Goal: Communication & Community: Answer question/provide support

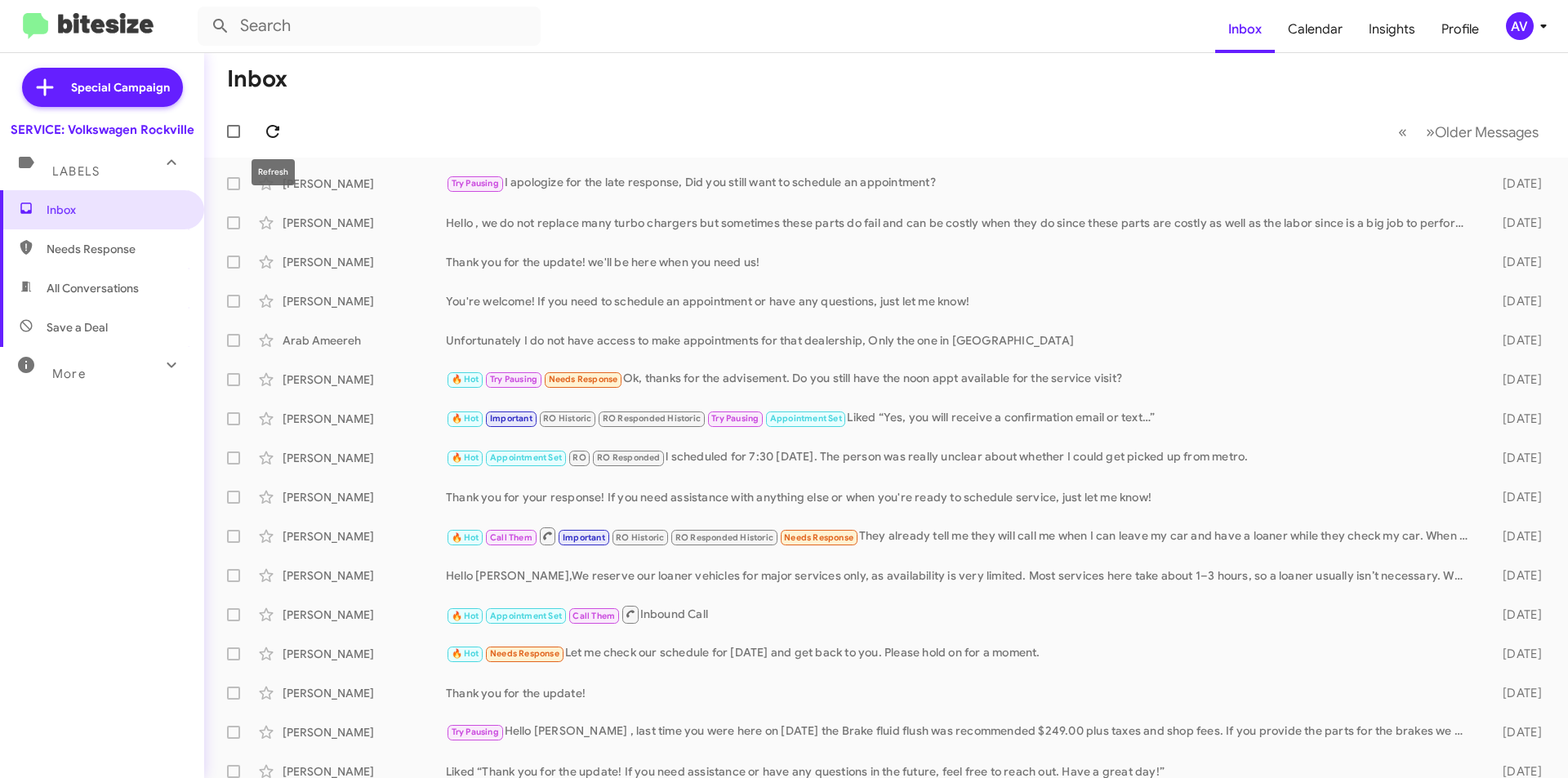
click at [272, 128] on icon at bounding box center [272, 131] width 20 height 20
click at [1507, 21] on div "AV" at bounding box center [1519, 26] width 27 height 27
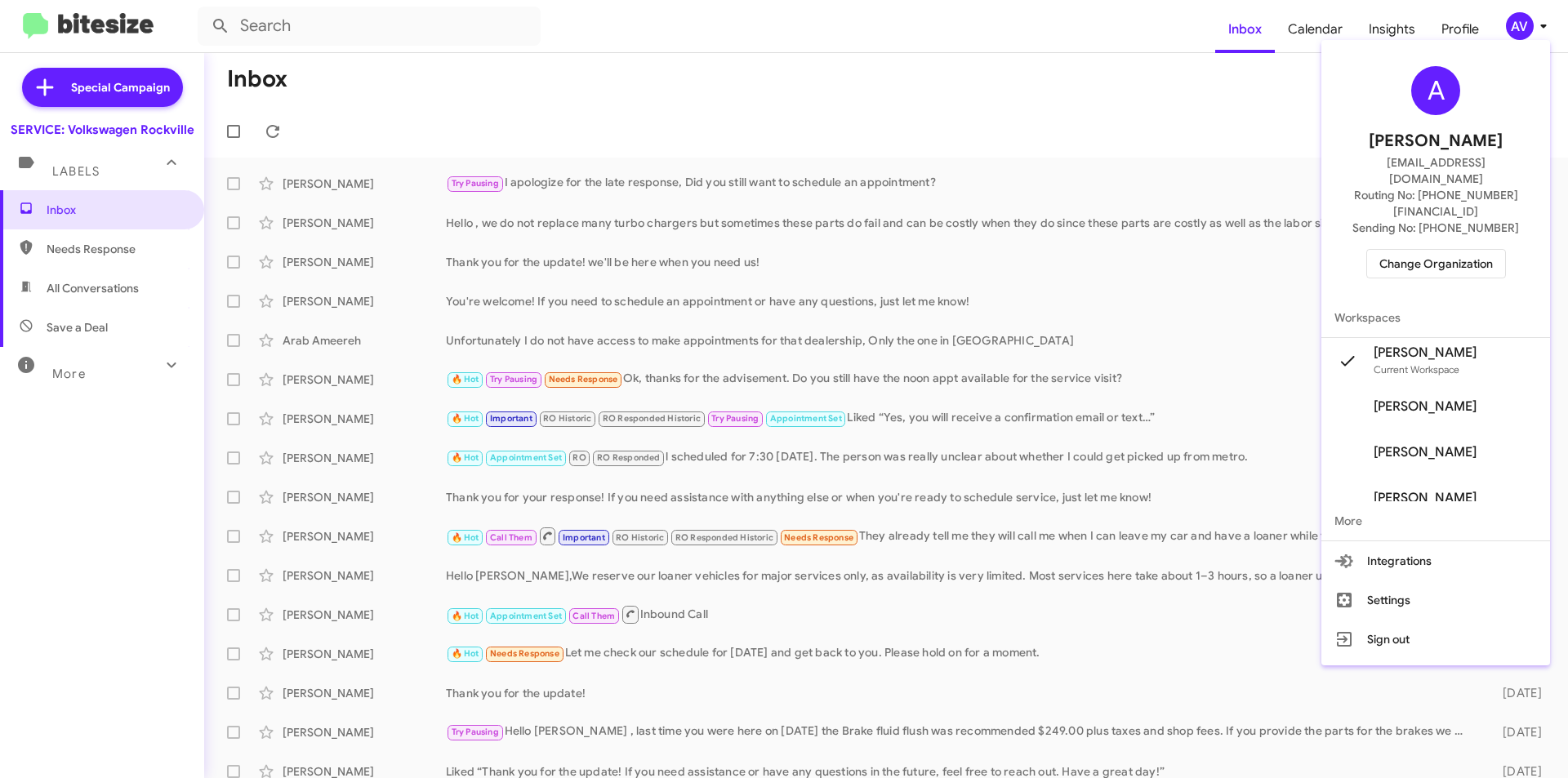
click at [1458, 250] on span "Change Organization" at bounding box center [1436, 264] width 113 height 27
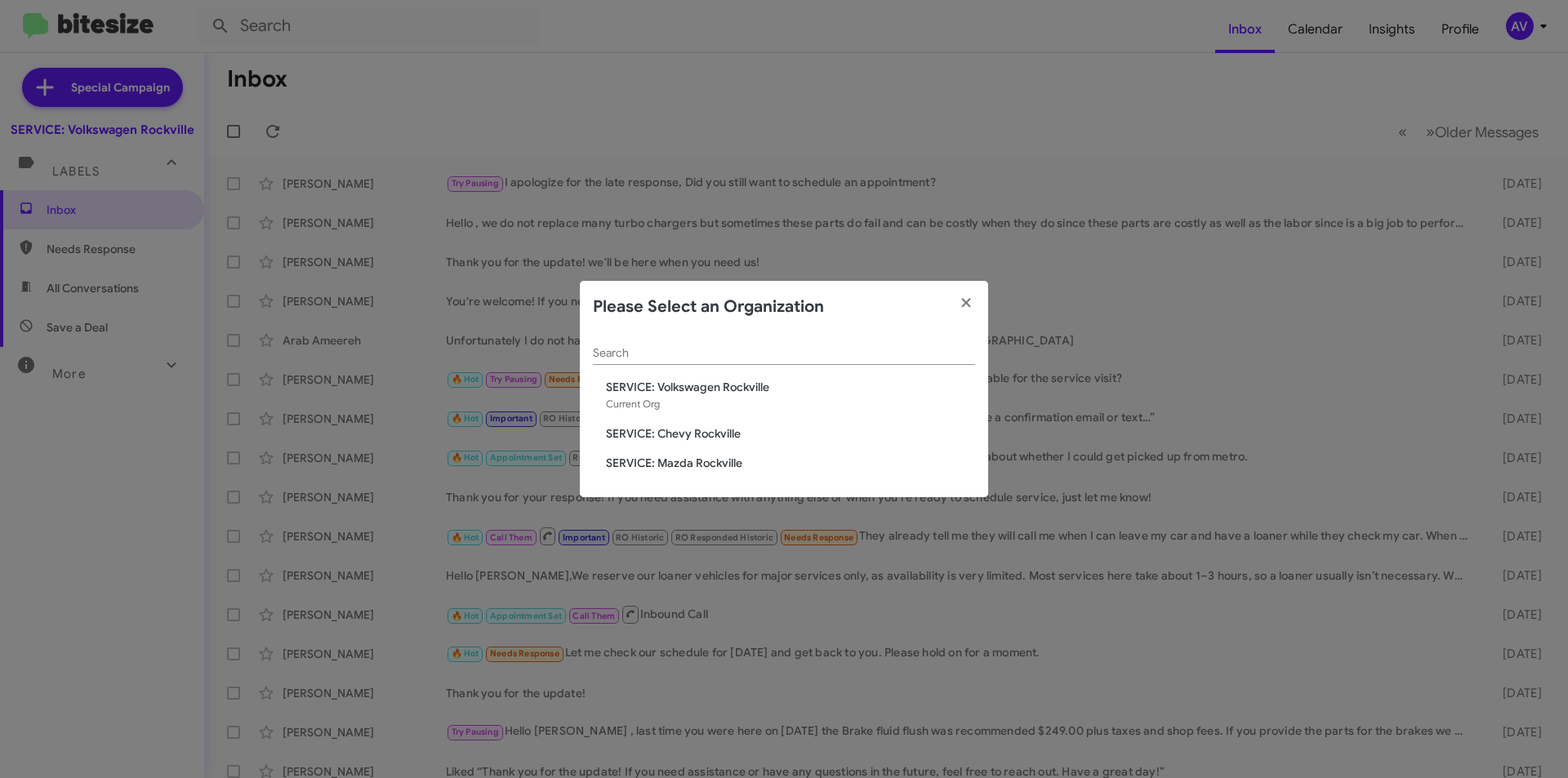
click at [741, 433] on span "SERVICE: Chevy Rockville" at bounding box center [791, 433] width 369 height 16
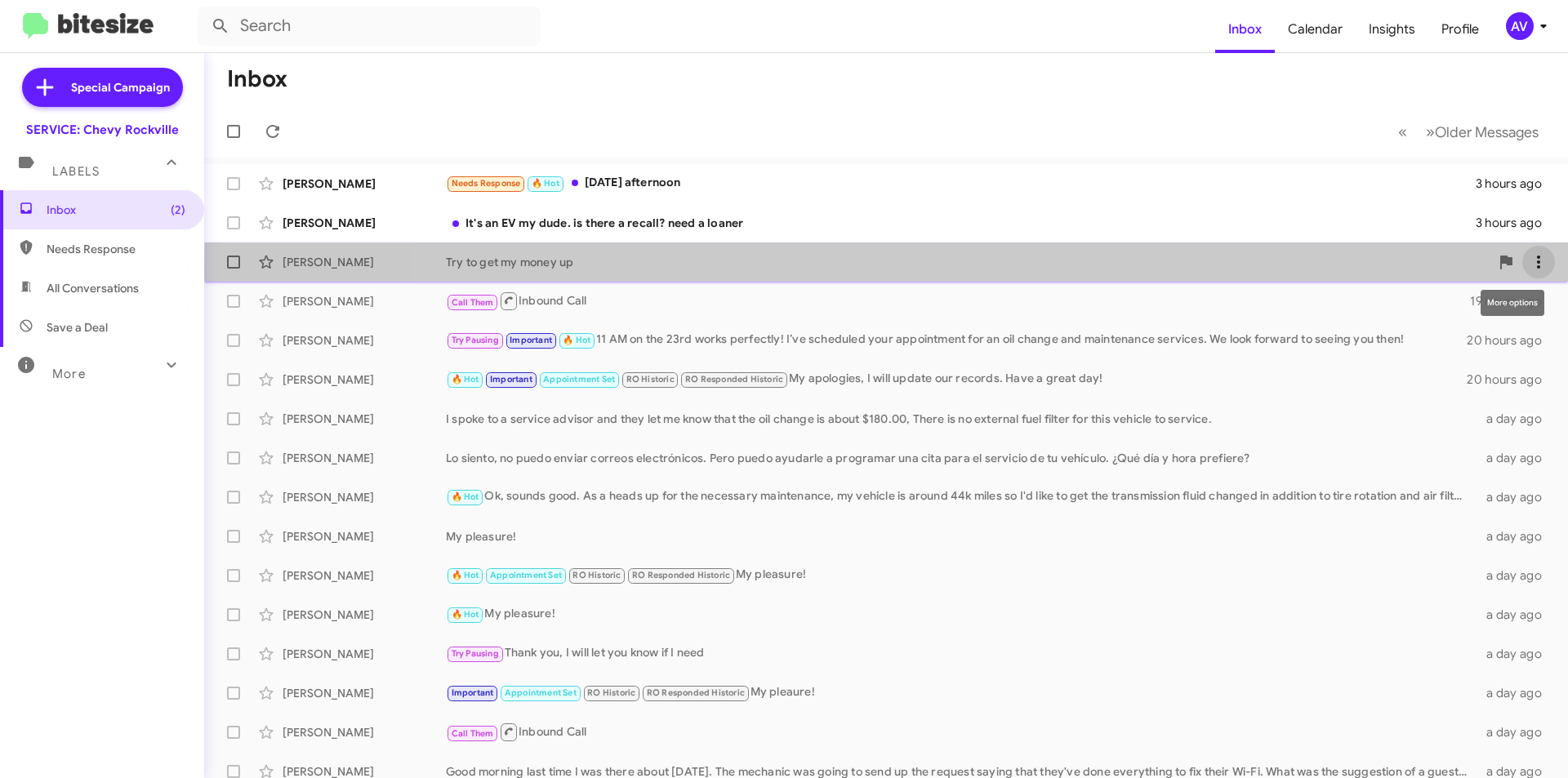
click at [1528, 267] on icon at bounding box center [1538, 262] width 20 height 20
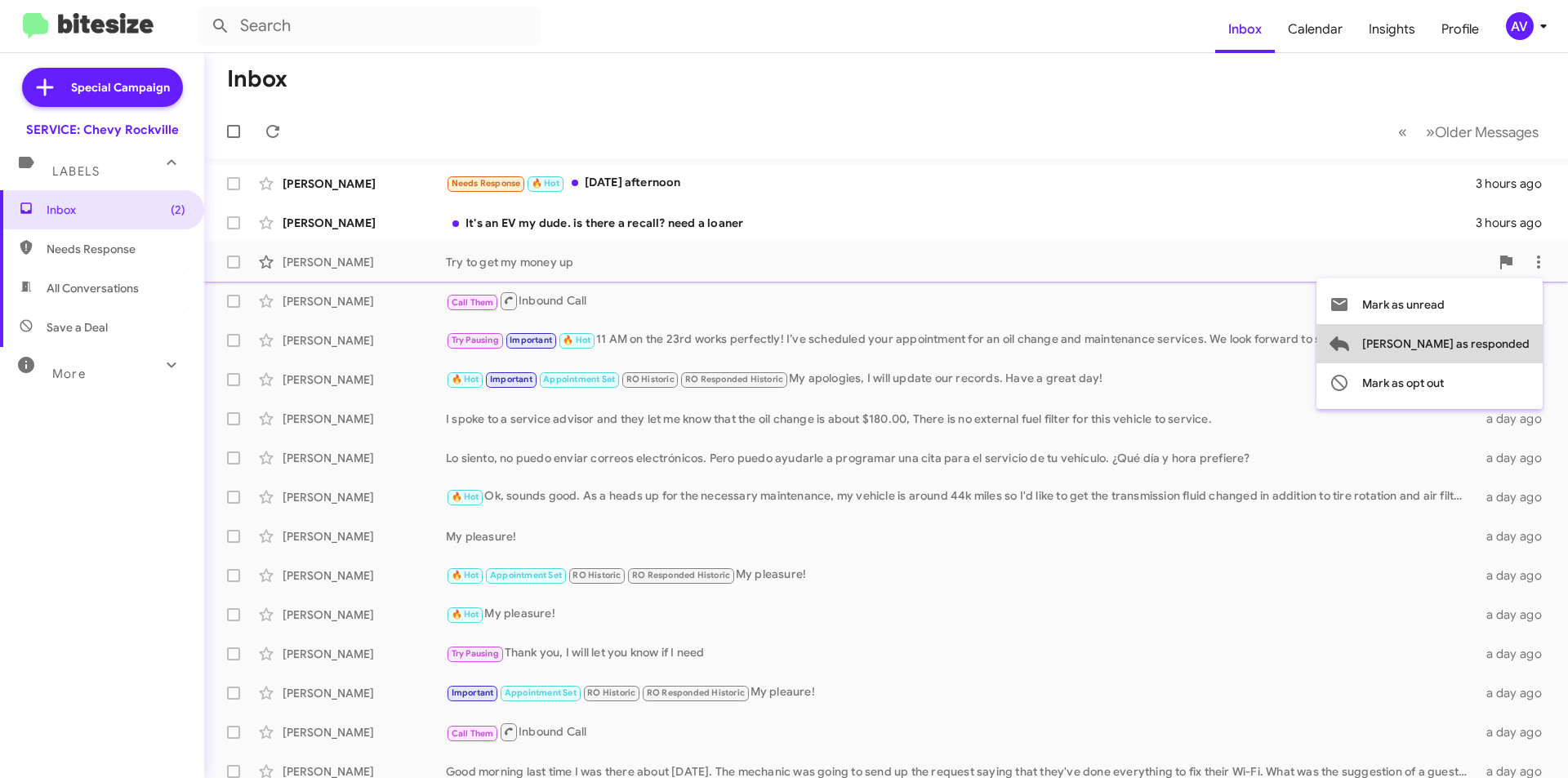
click at [1509, 338] on span "Mark as responded" at bounding box center [1445, 343] width 167 height 40
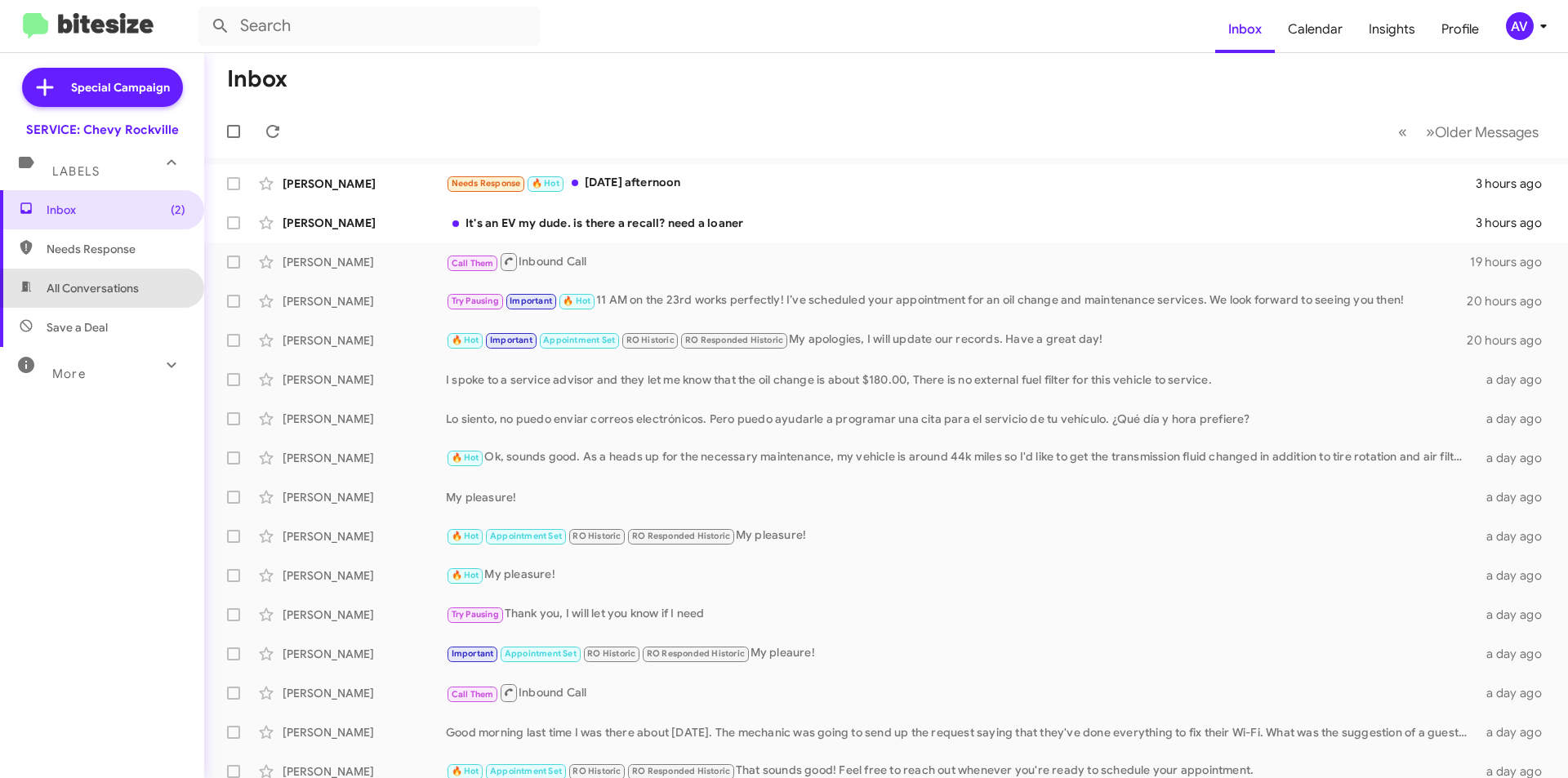
click at [158, 298] on span "All Conversations" at bounding box center [102, 289] width 204 height 40
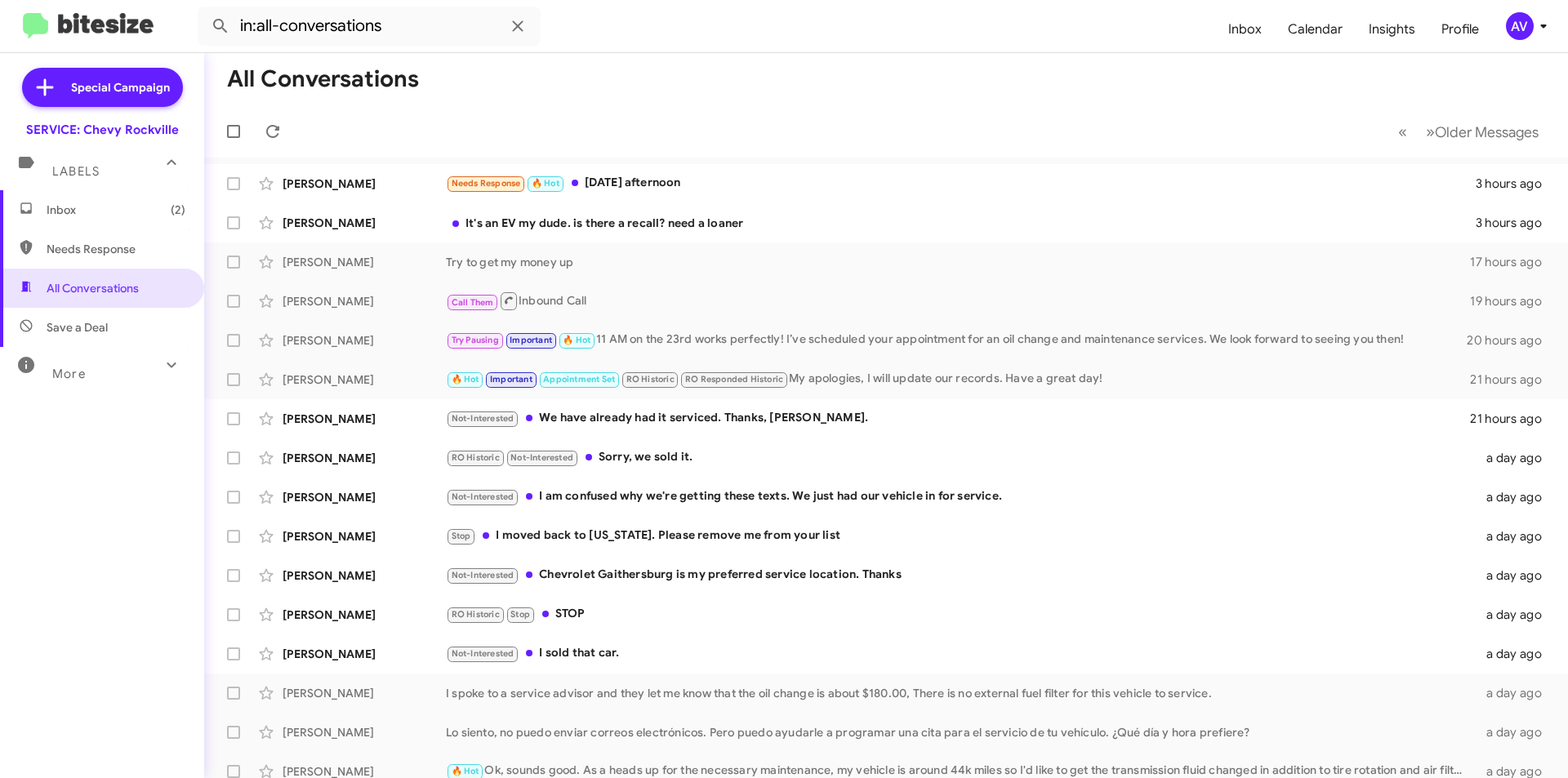
click at [98, 241] on span "Needs Response" at bounding box center [116, 248] width 139 height 16
type input "in:needs-response"
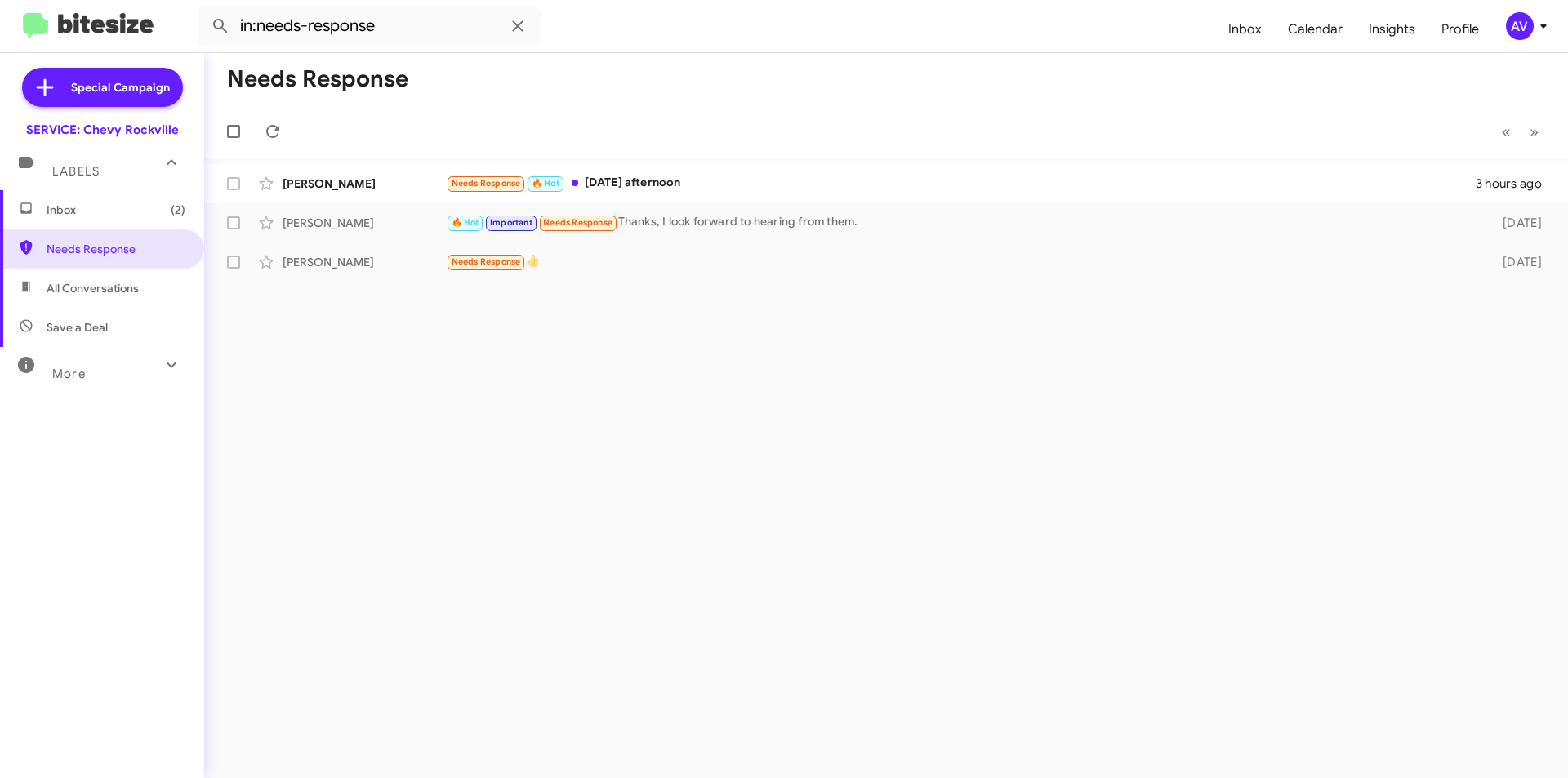
click at [162, 221] on span "Inbox (2)" at bounding box center [102, 210] width 204 height 40
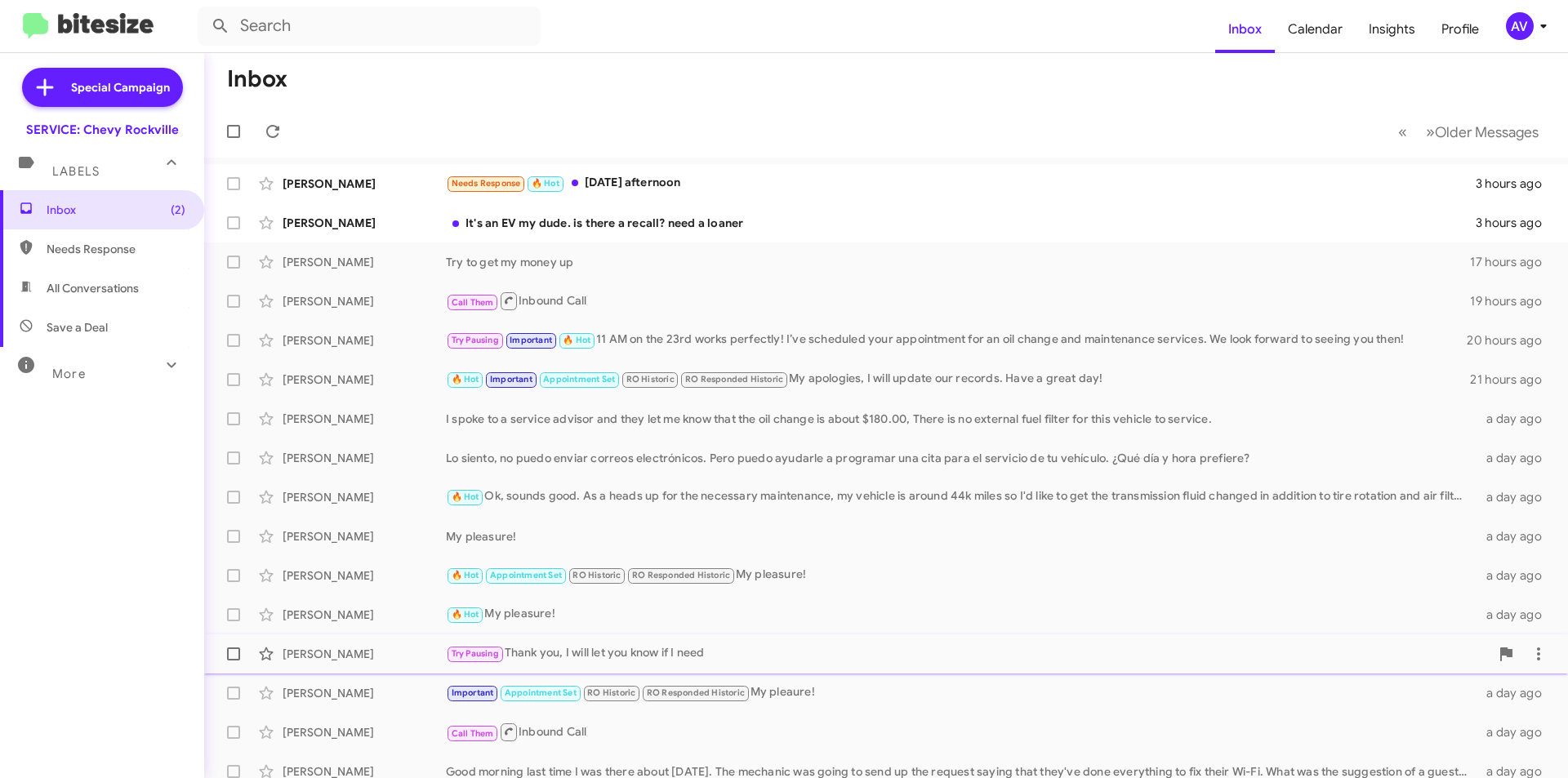
click at [710, 657] on div "Try Pausing Thank you, I will let you know if I need" at bounding box center [967, 653] width 1043 height 19
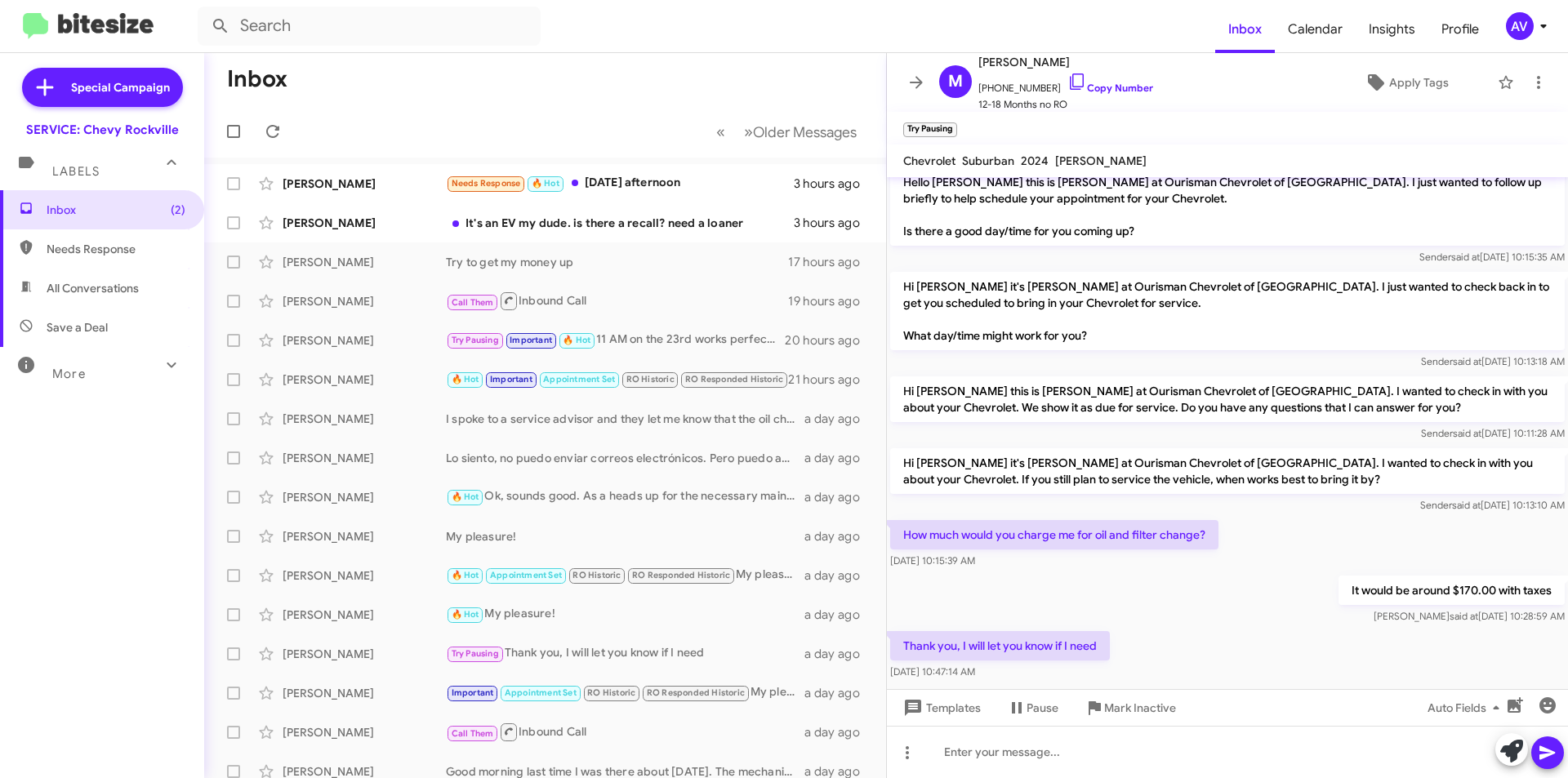
scroll to position [427, 0]
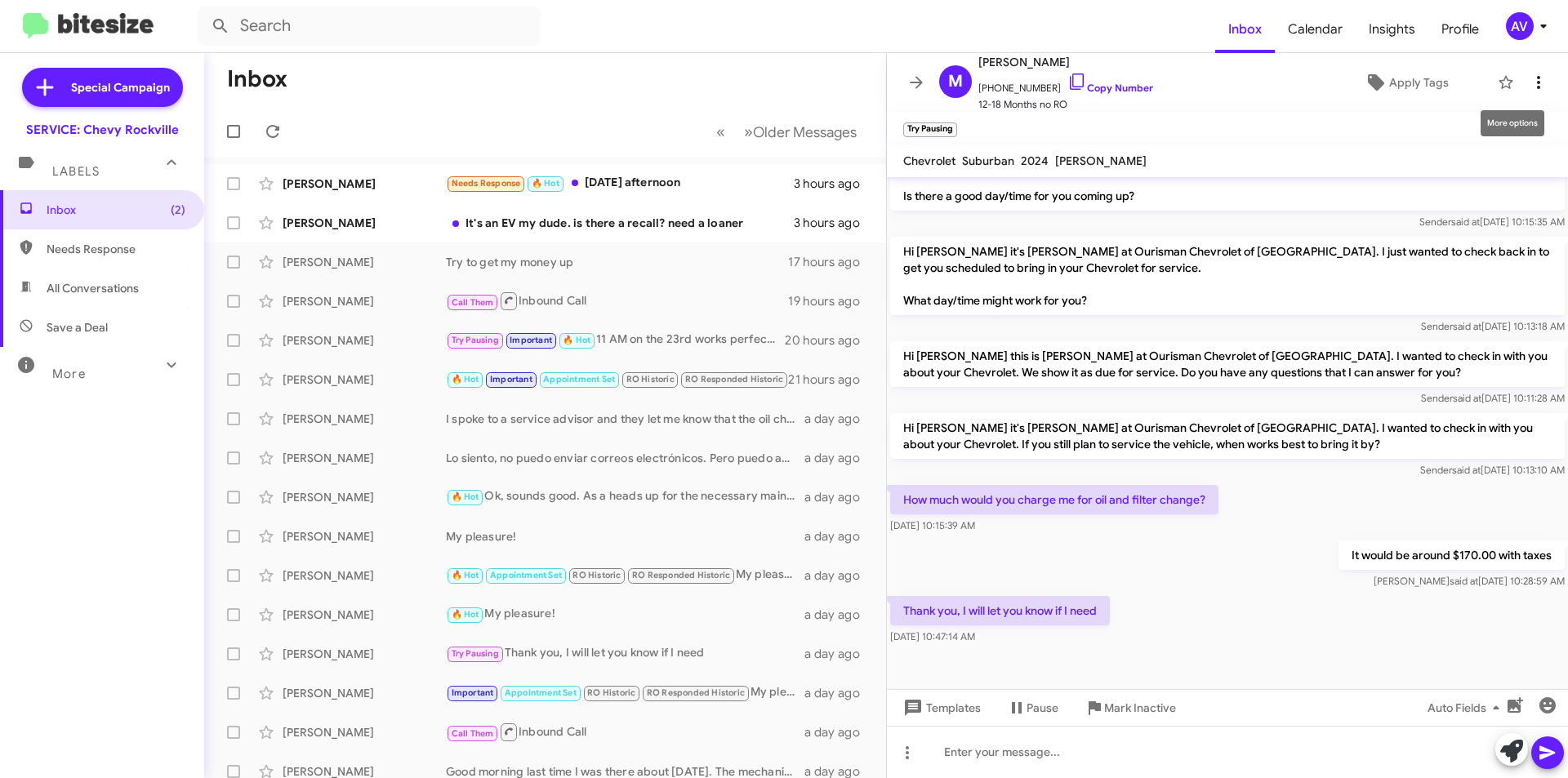
click at [1528, 83] on icon at bounding box center [1538, 82] width 20 height 20
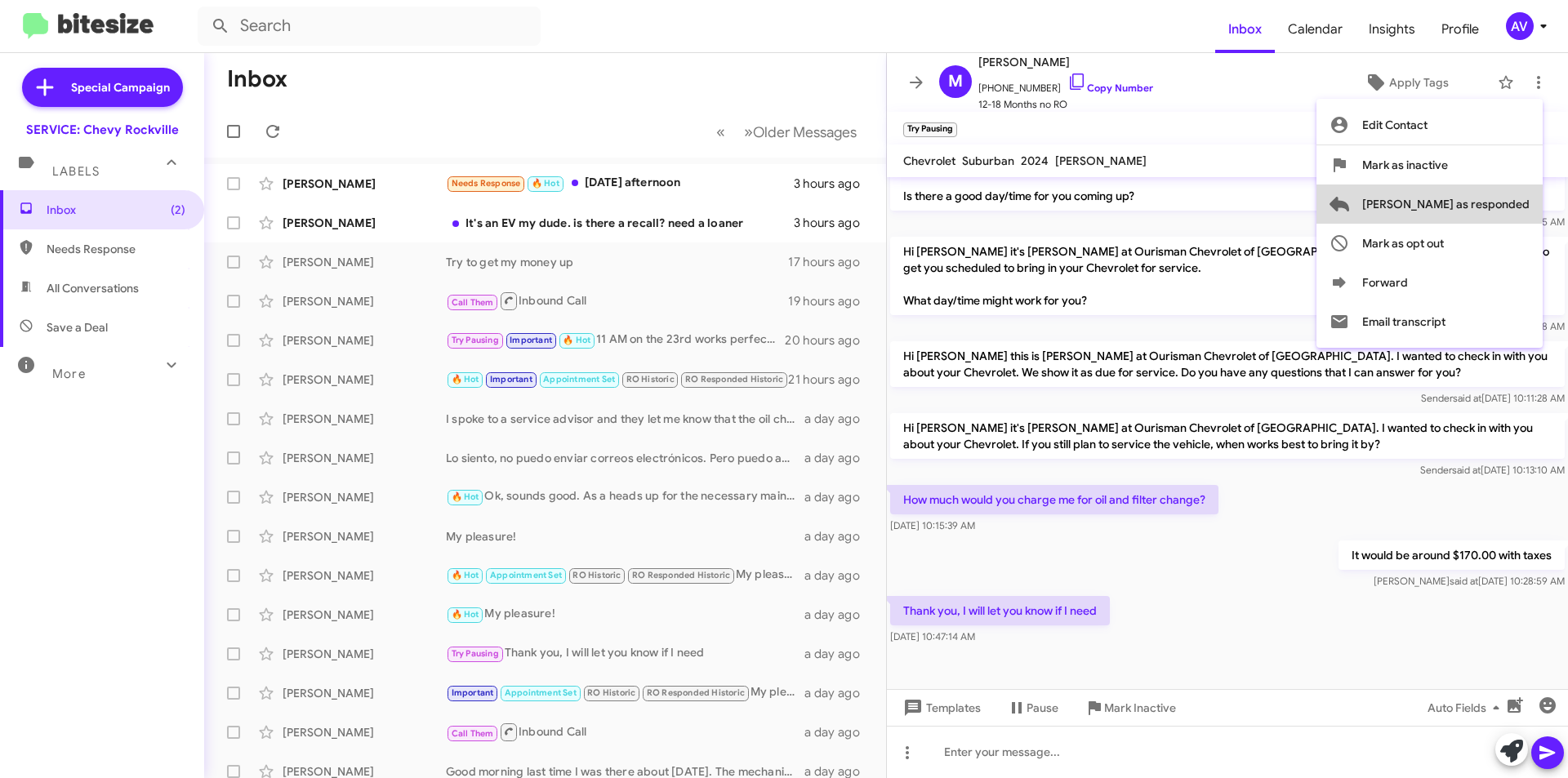
click at [1495, 201] on span "Mark as responded" at bounding box center [1445, 204] width 167 height 40
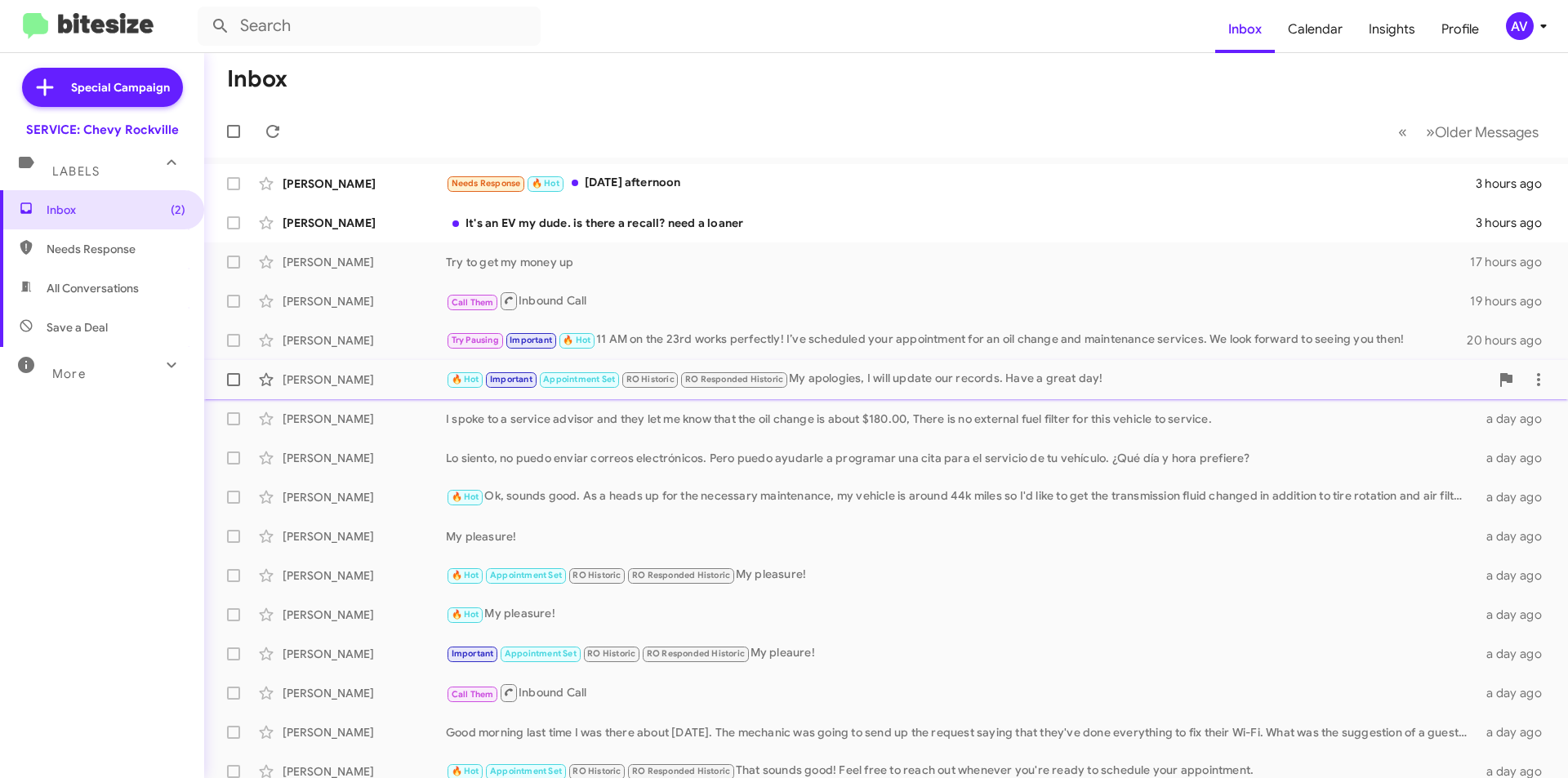
click at [919, 387] on div "🔥 Hot Important Appointment Set RO Historic RO Responded Historic My apologies,…" at bounding box center [967, 380] width 1043 height 19
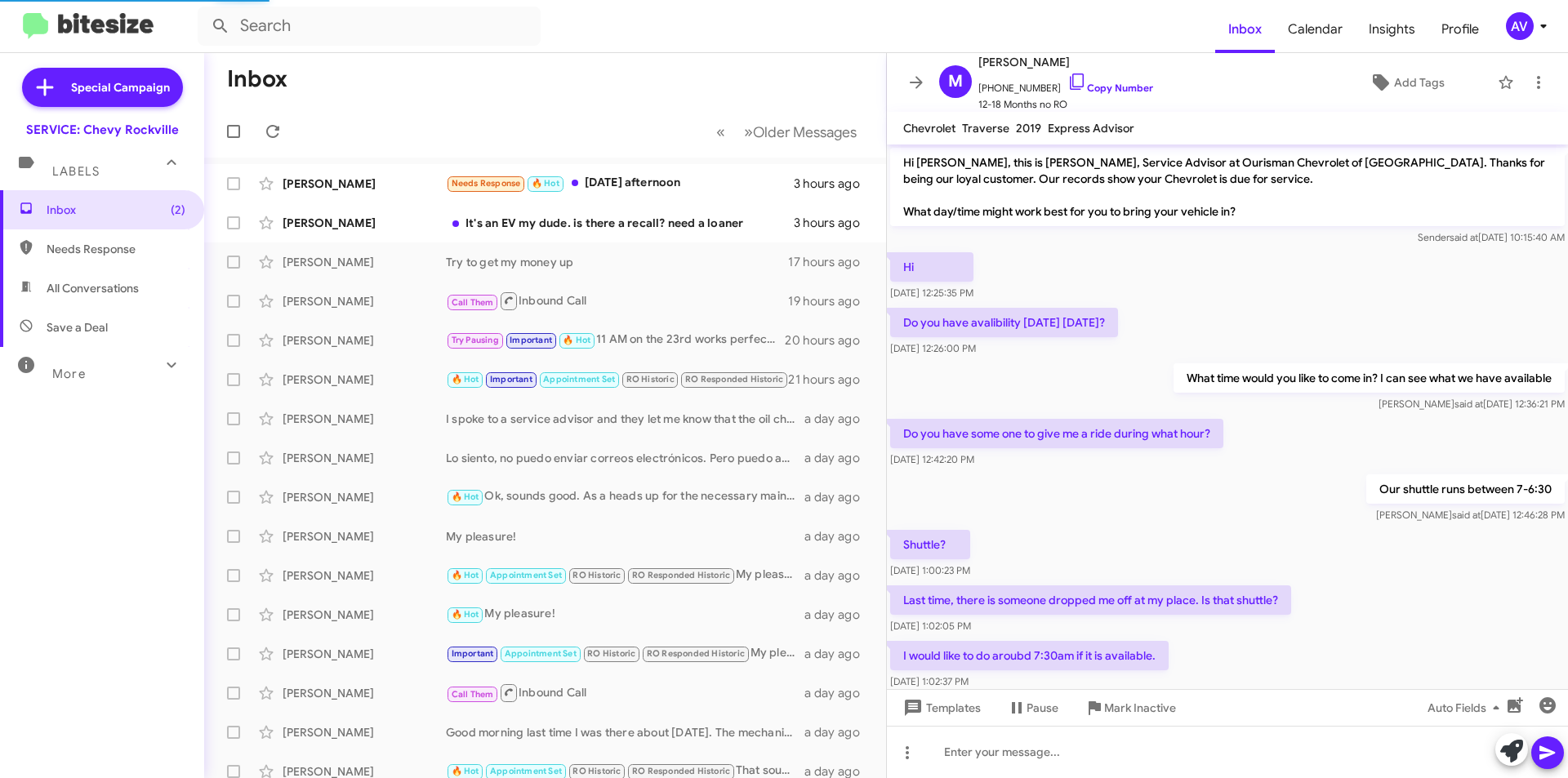
scroll to position [534, 0]
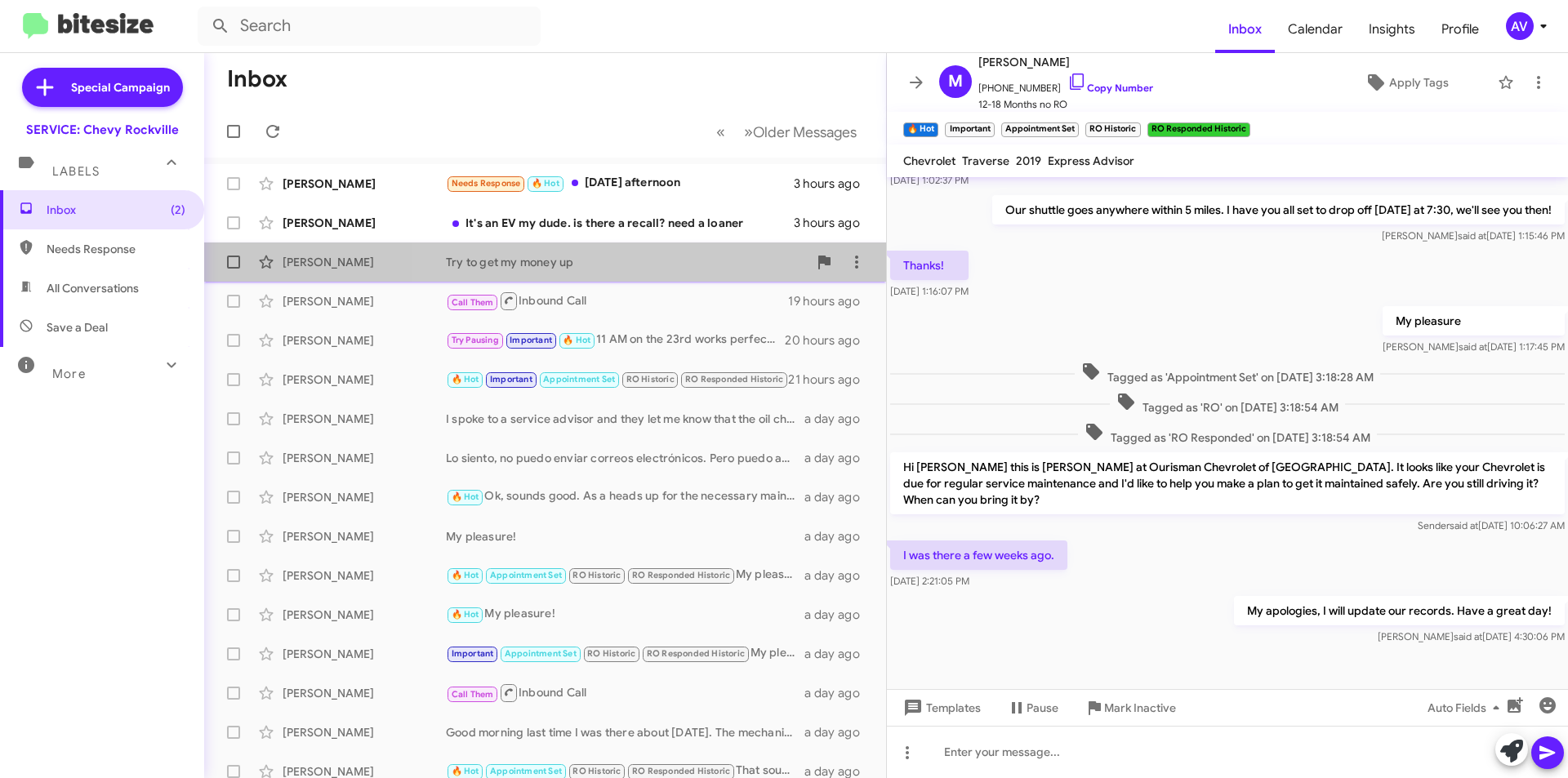
click at [677, 258] on div "Try to get my money up" at bounding box center [626, 262] width 362 height 16
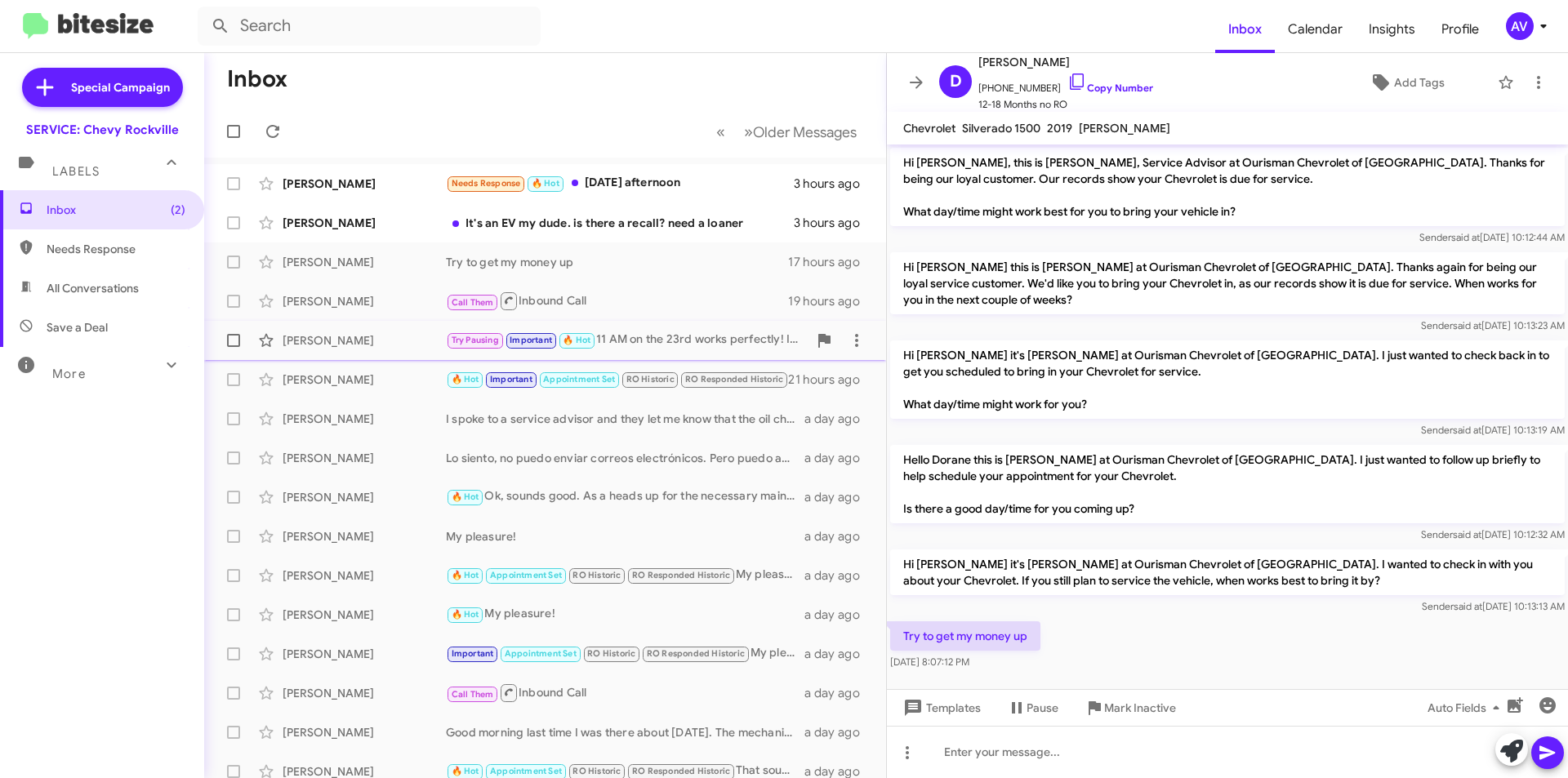
click at [634, 326] on div "Lucas Gutierrev Try Pausing Important 🔥 Hot 11 AM on the 23rd works perfectly! …" at bounding box center [545, 340] width 656 height 33
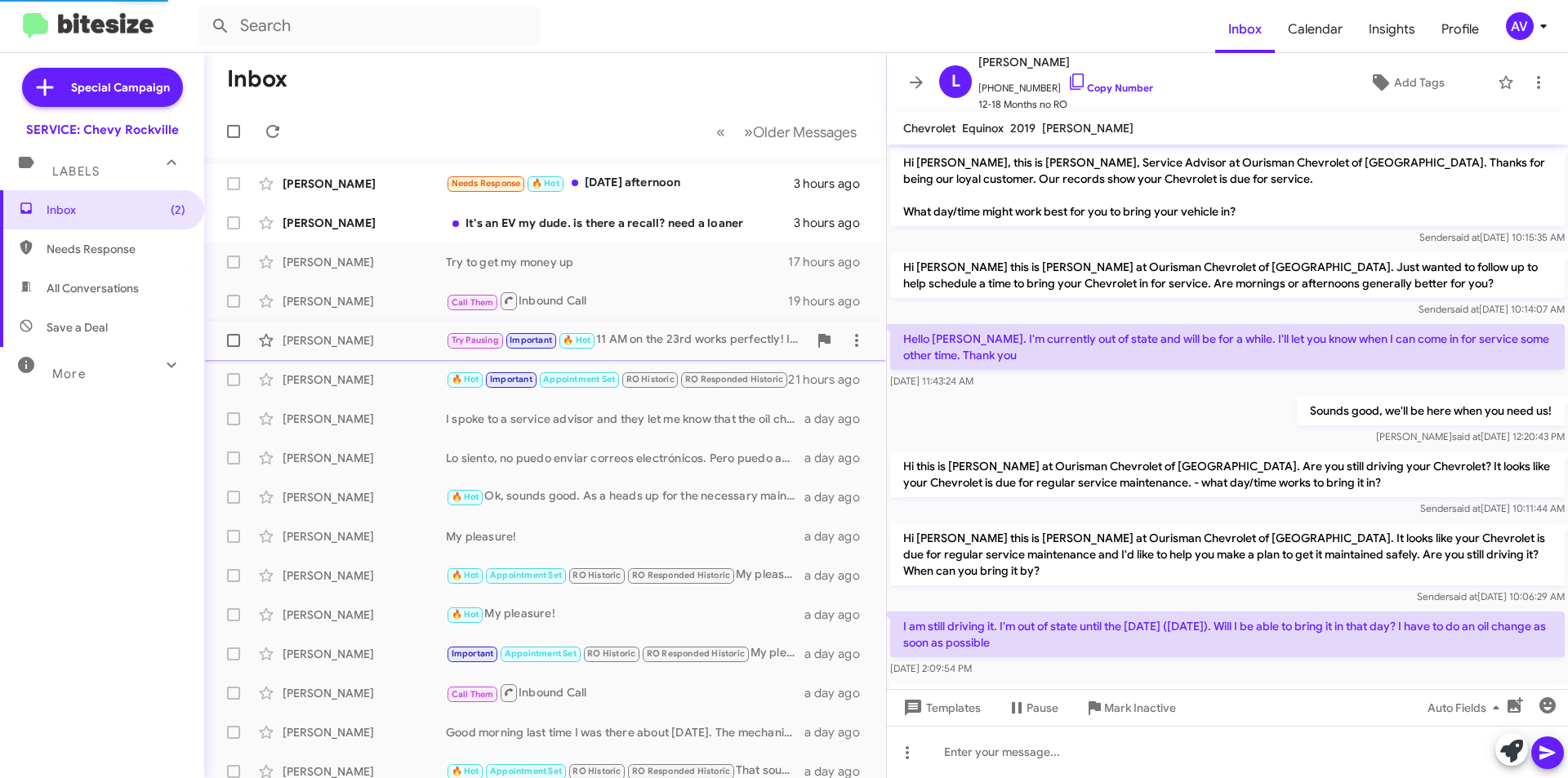
scroll to position [231, 0]
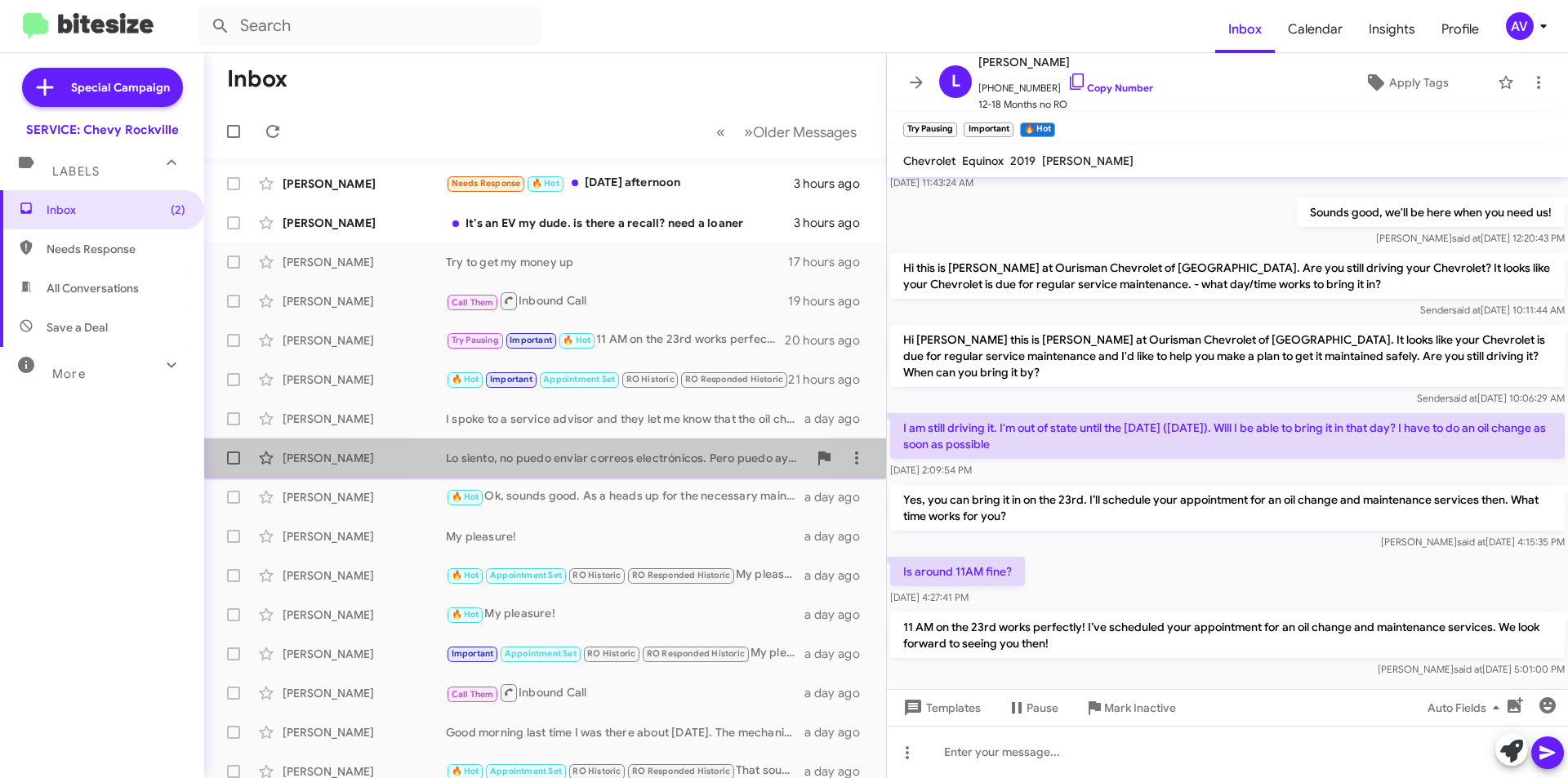
click at [634, 454] on div "Lo siento, no puedo enviar correos electrónicos. Pero puedo ayudarle a programa…" at bounding box center [626, 458] width 362 height 16
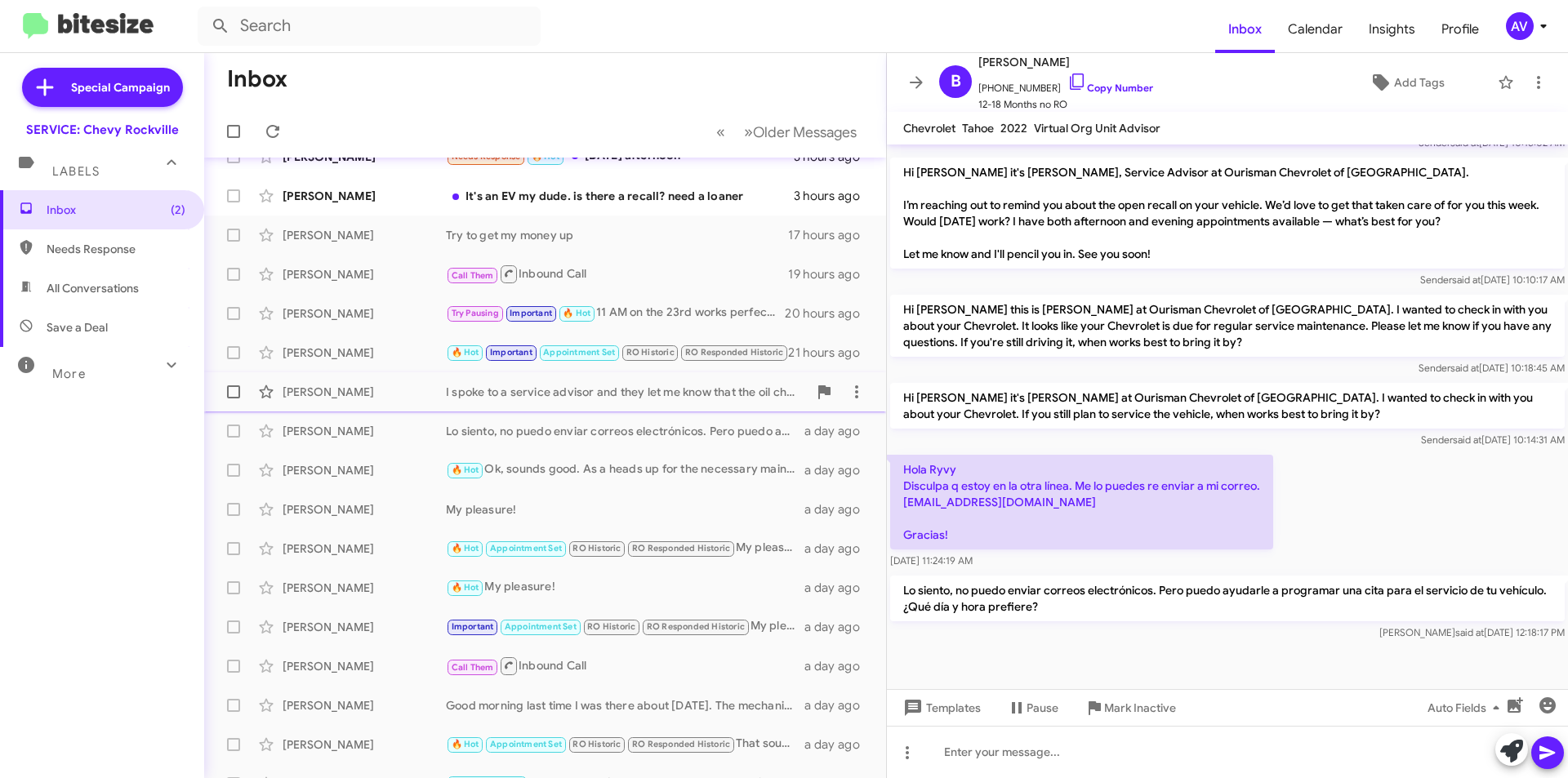
scroll to position [55, 0]
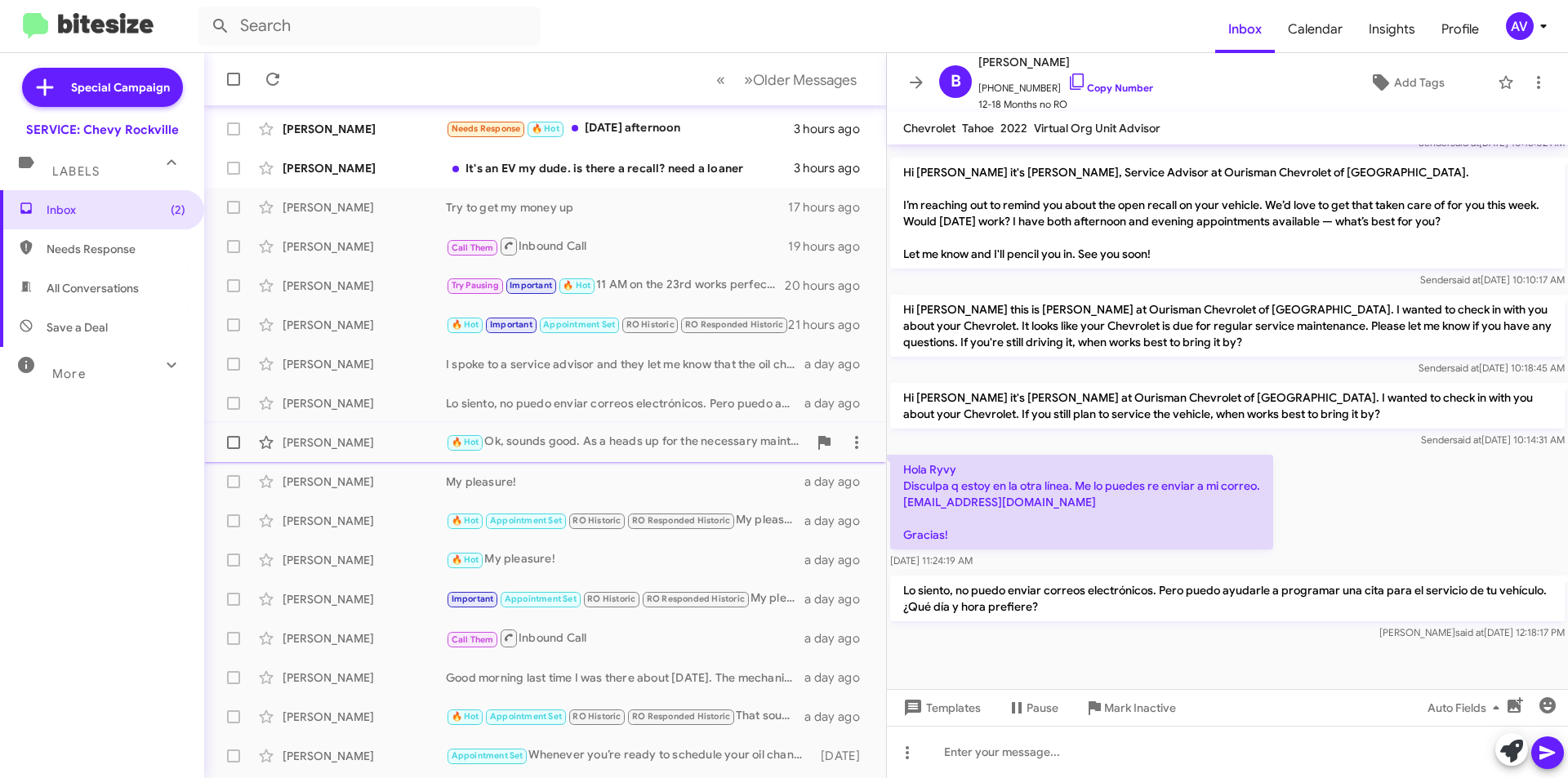
click at [511, 432] on div "Lucas Schloemp 🔥 Hot Ok, sounds good. As a heads up for the necessary maintenan…" at bounding box center [545, 442] width 656 height 33
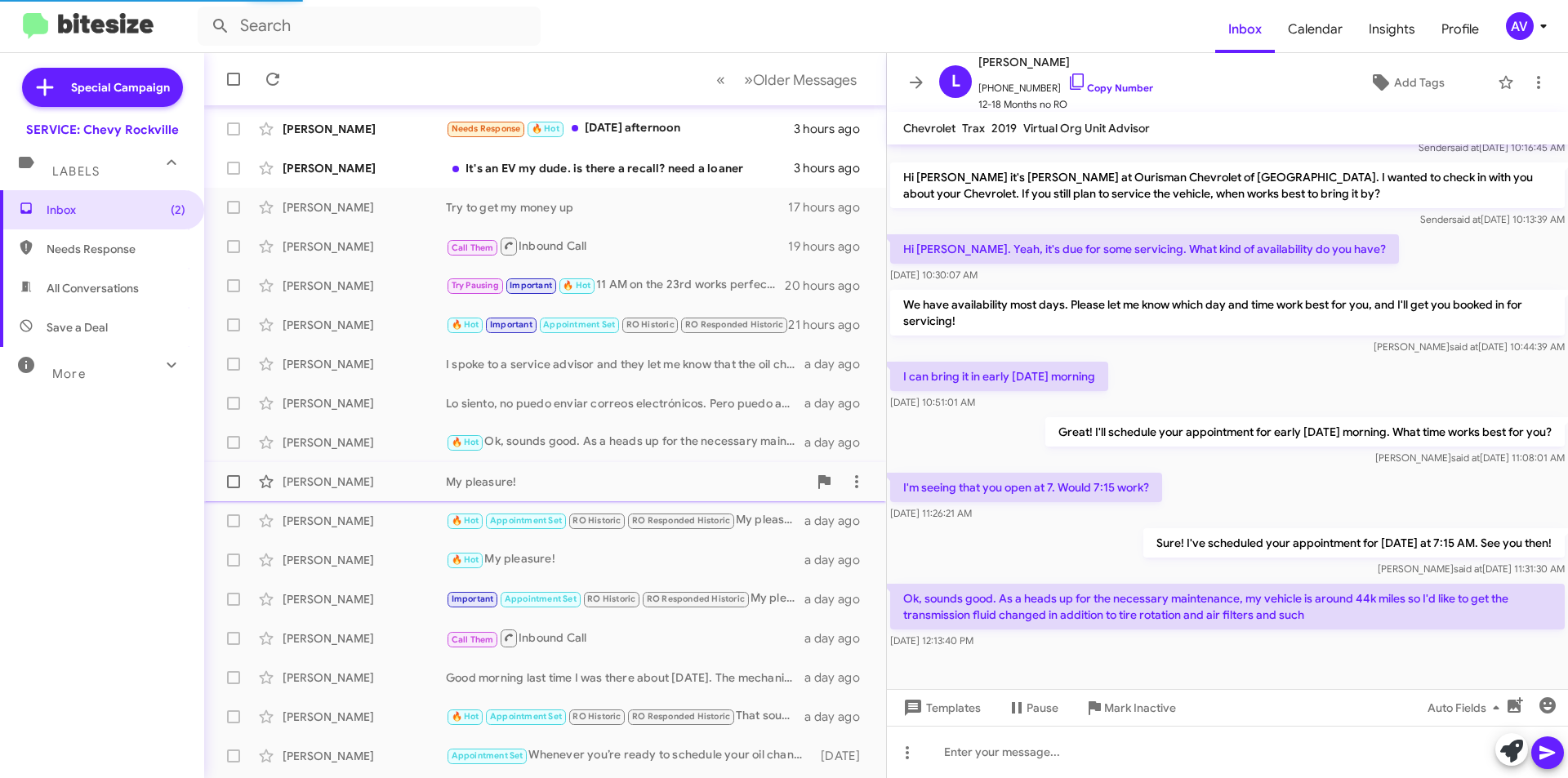
scroll to position [508, 0]
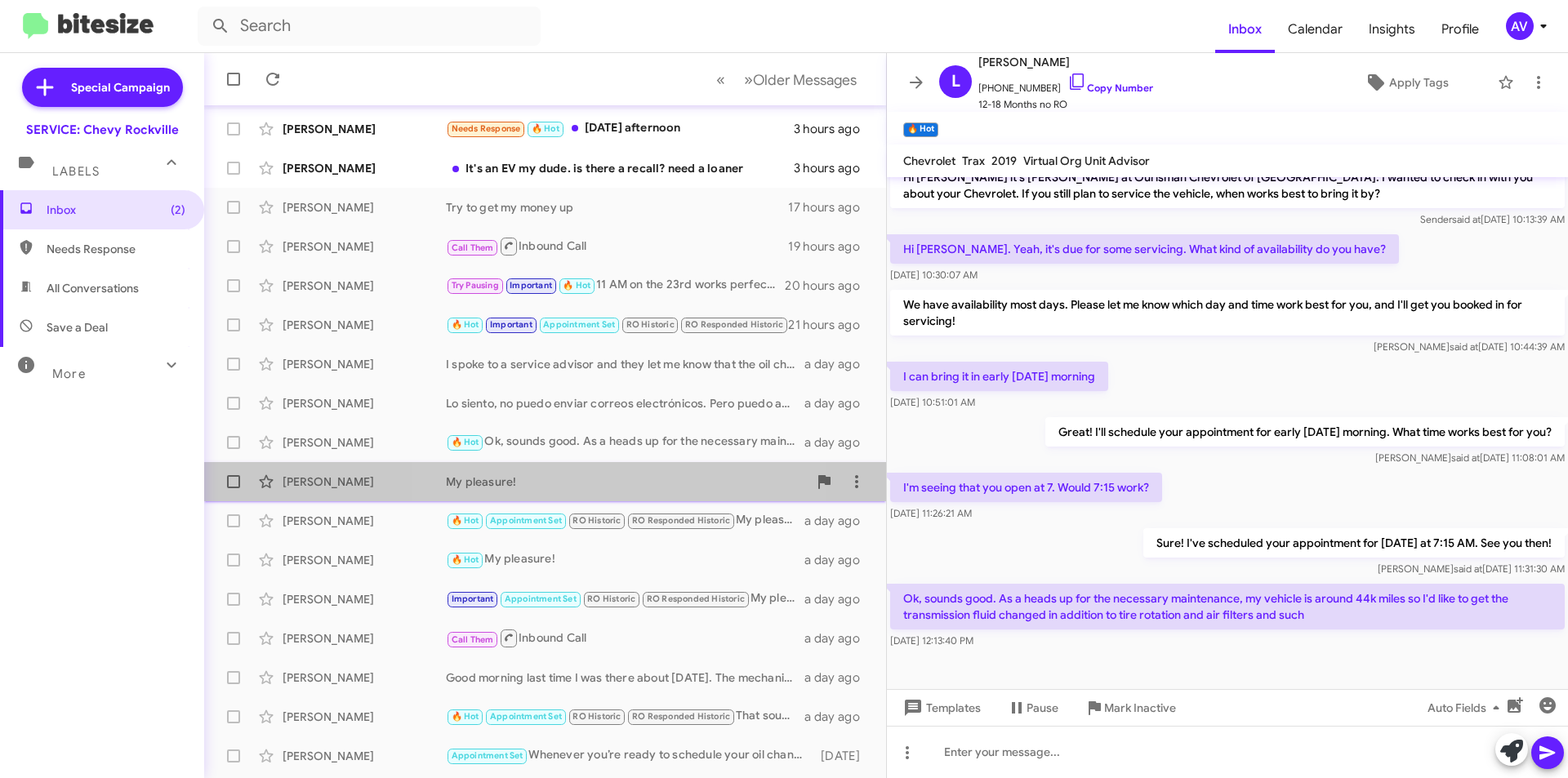
click at [557, 486] on div "My pleasure!" at bounding box center [626, 481] width 362 height 16
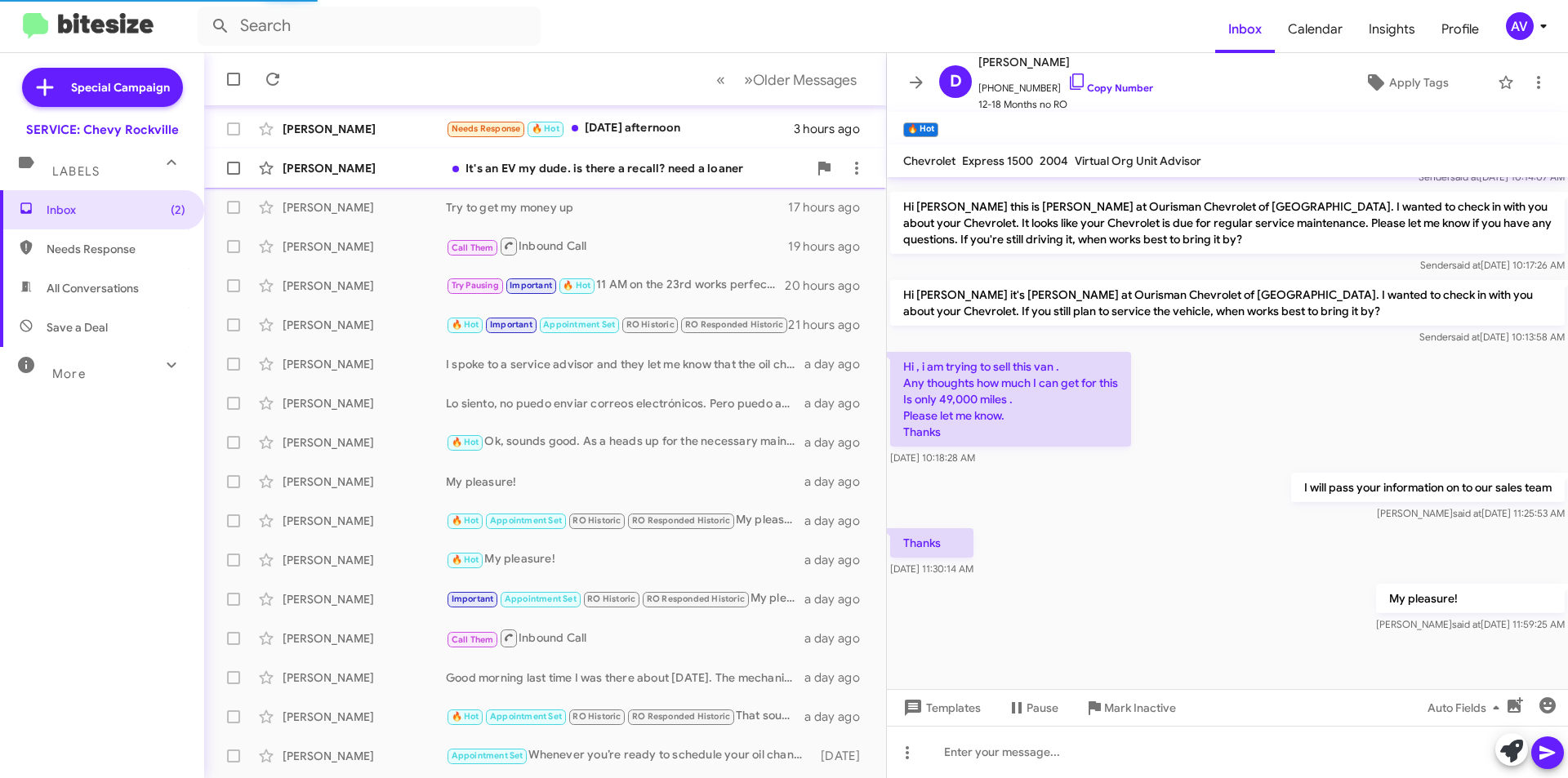
scroll to position [623, 0]
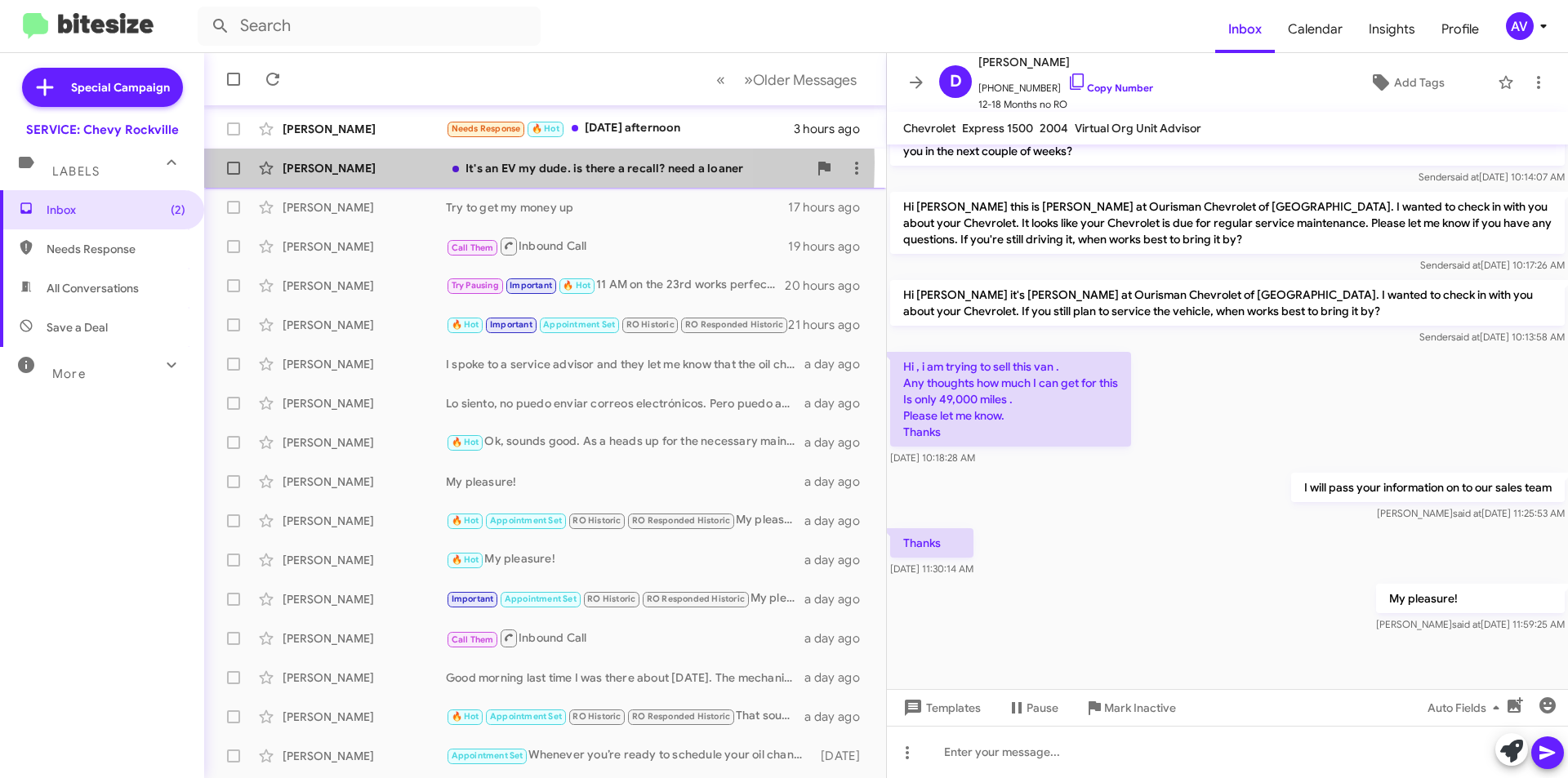
click at [398, 162] on div "[PERSON_NAME]" at bounding box center [364, 167] width 163 height 16
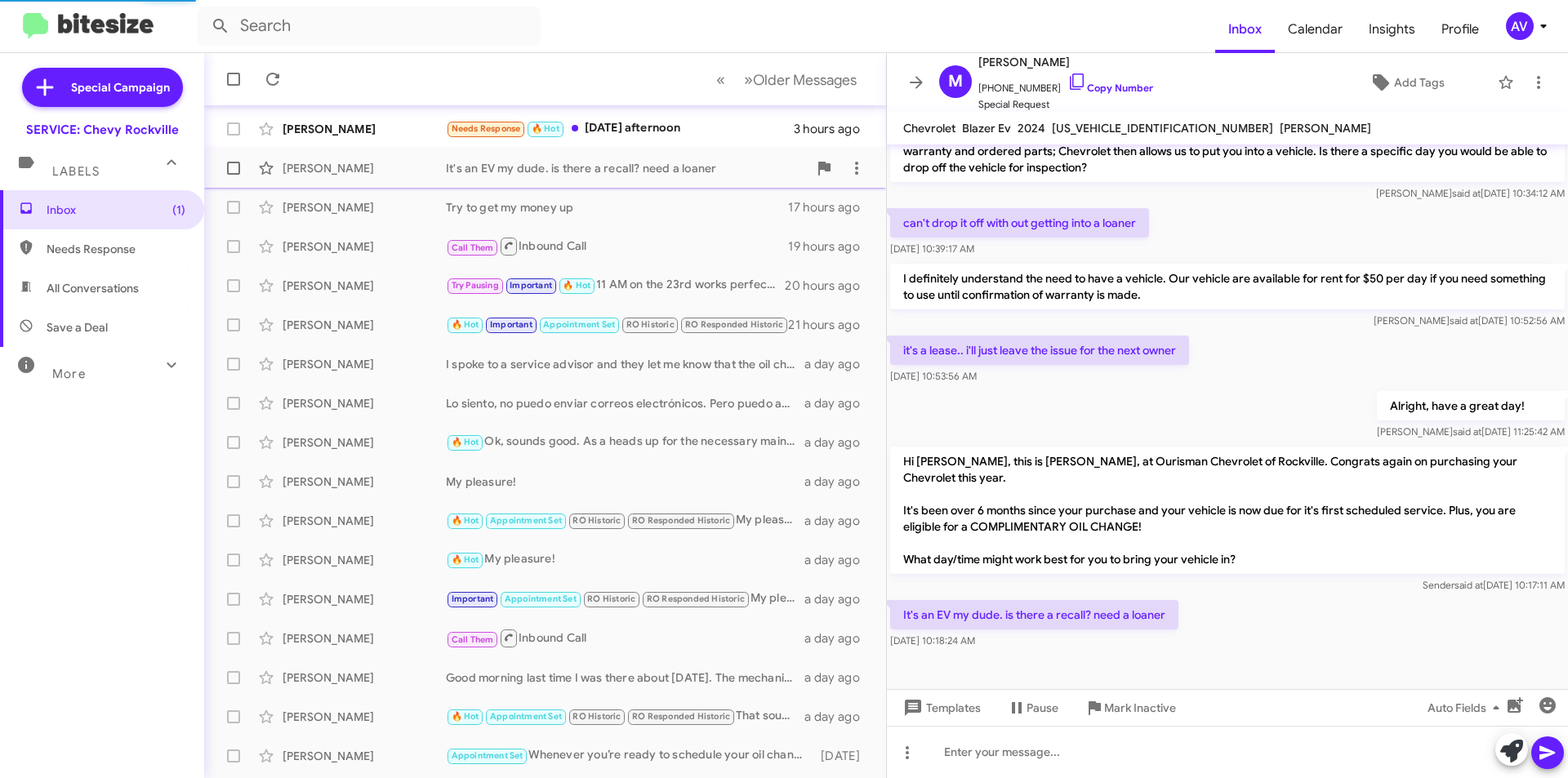
scroll to position [204, 0]
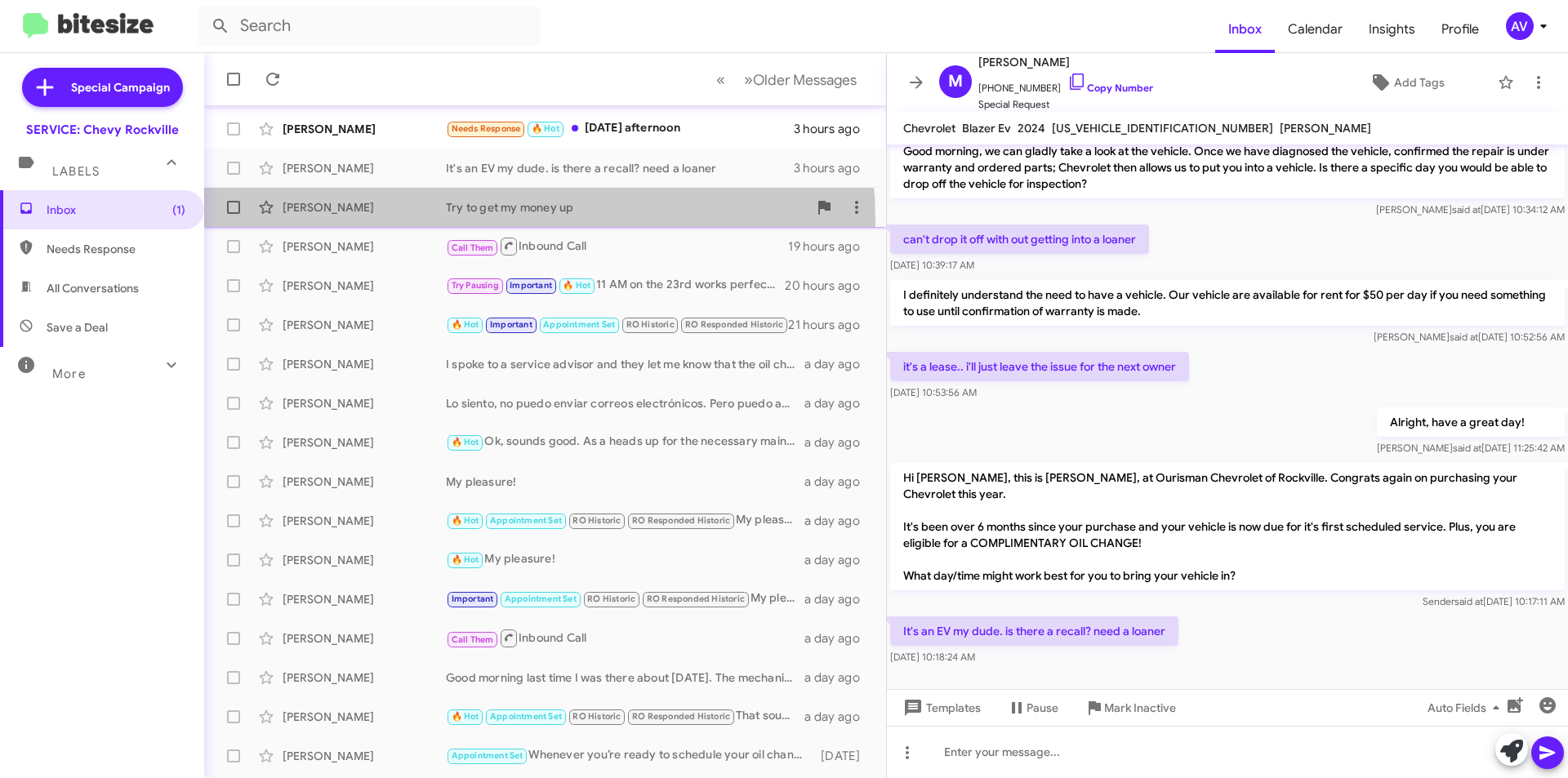
click at [393, 222] on div "Dorane Ottey Try to get my money up 17 hours ago" at bounding box center [545, 207] width 656 height 33
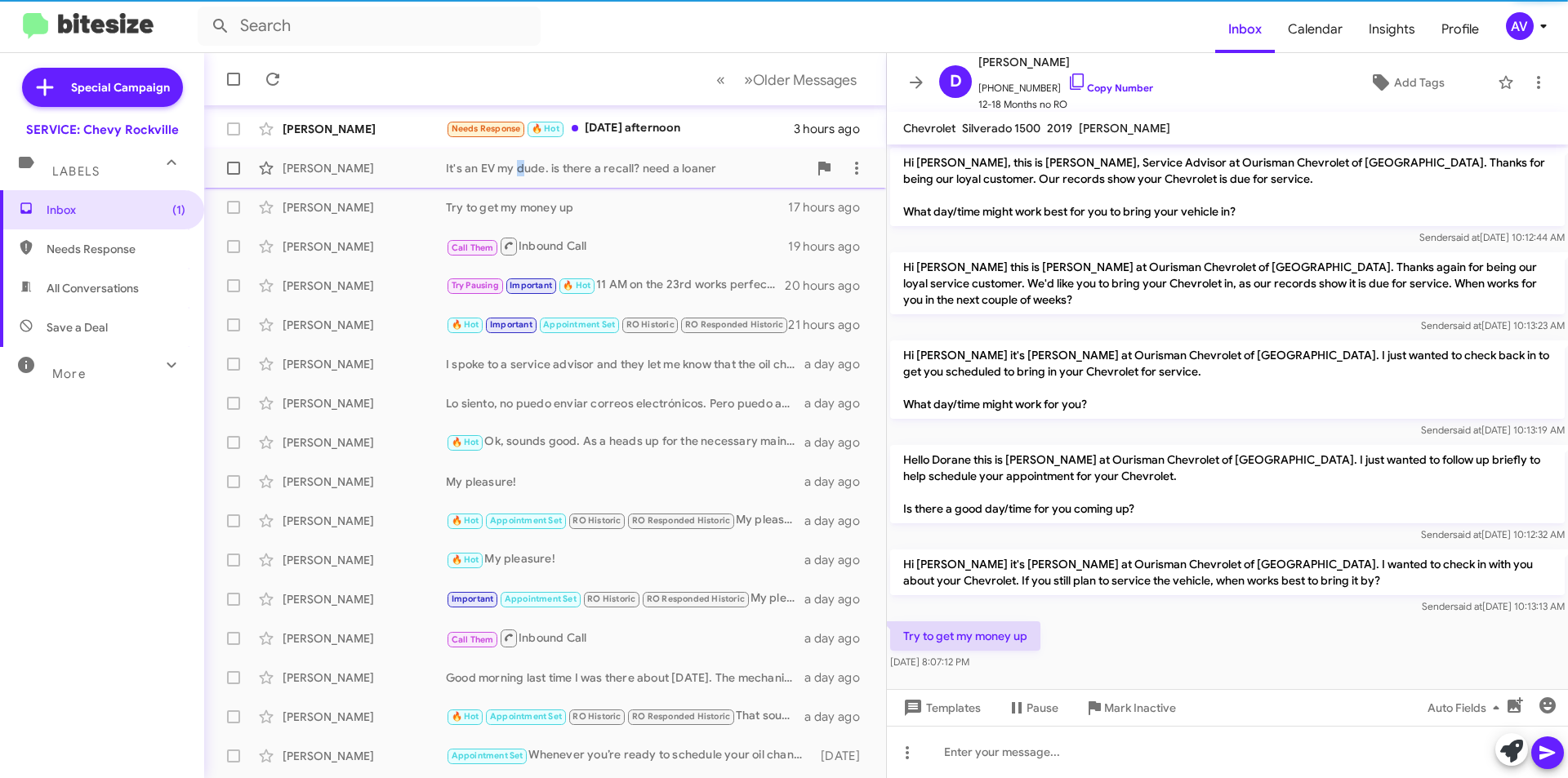
click at [518, 164] on div "It's an EV my dude. is there a recall? need a loaner" at bounding box center [626, 167] width 362 height 16
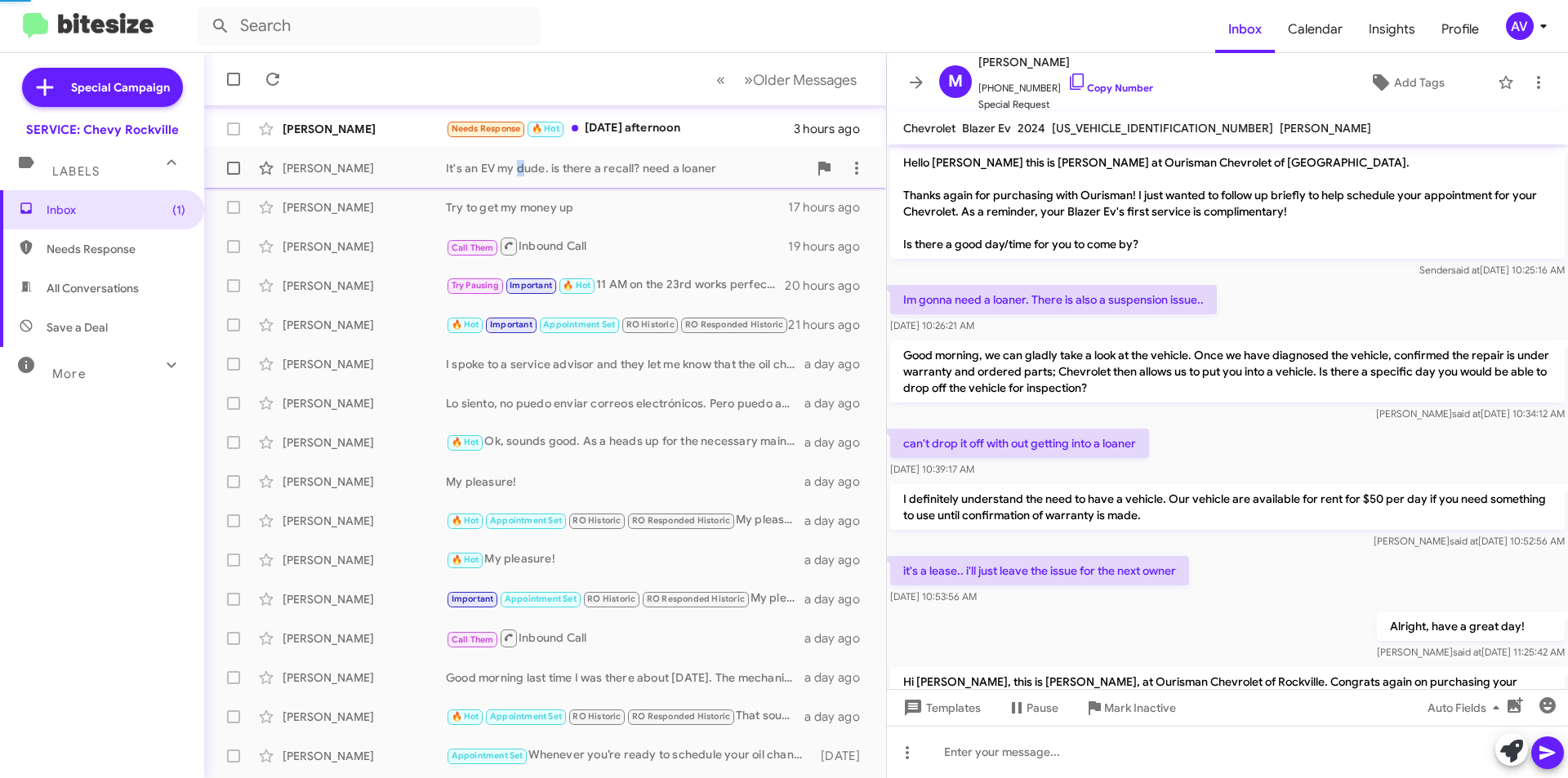
scroll to position [204, 0]
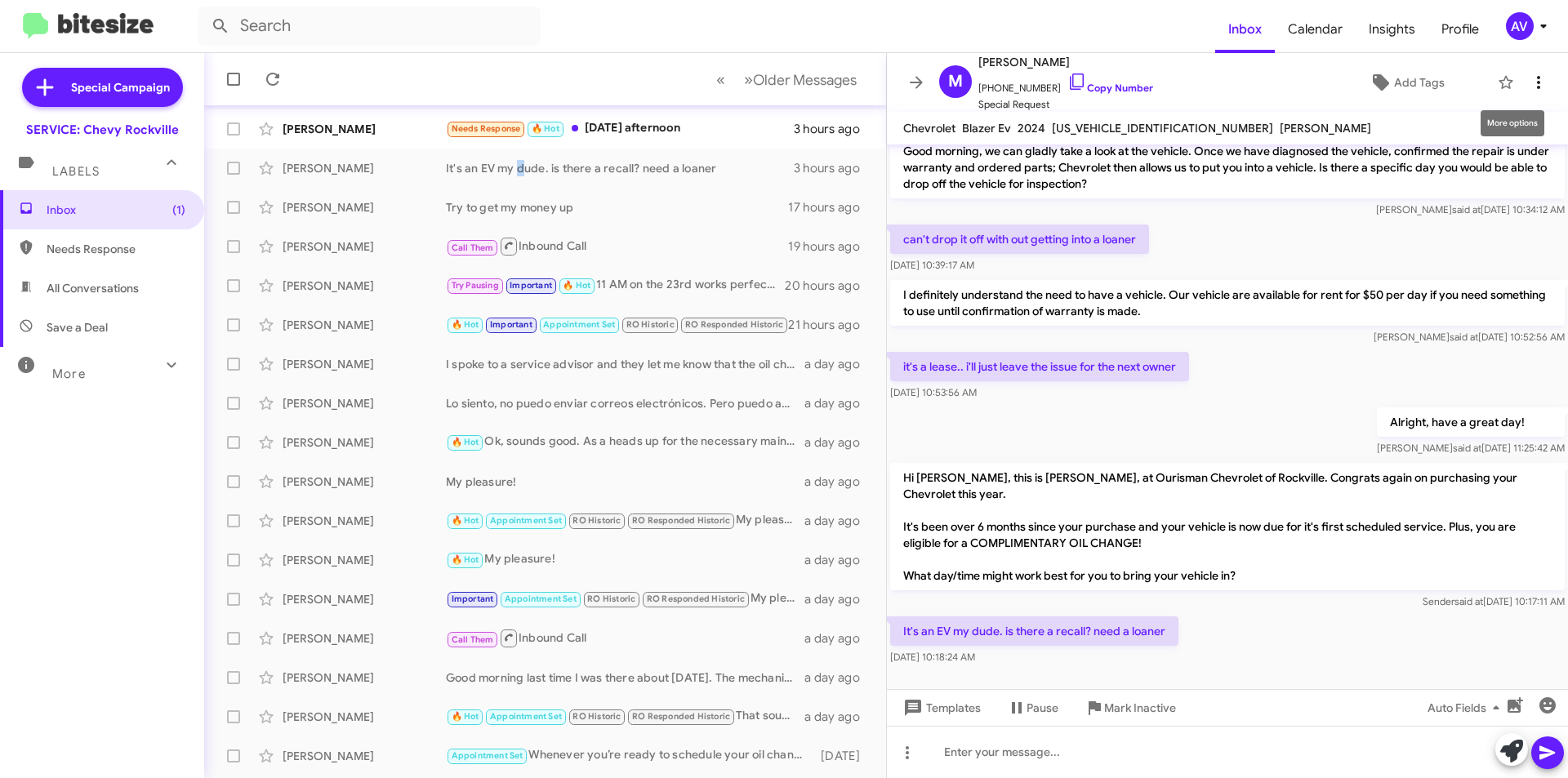
click at [1528, 85] on icon at bounding box center [1538, 82] width 20 height 20
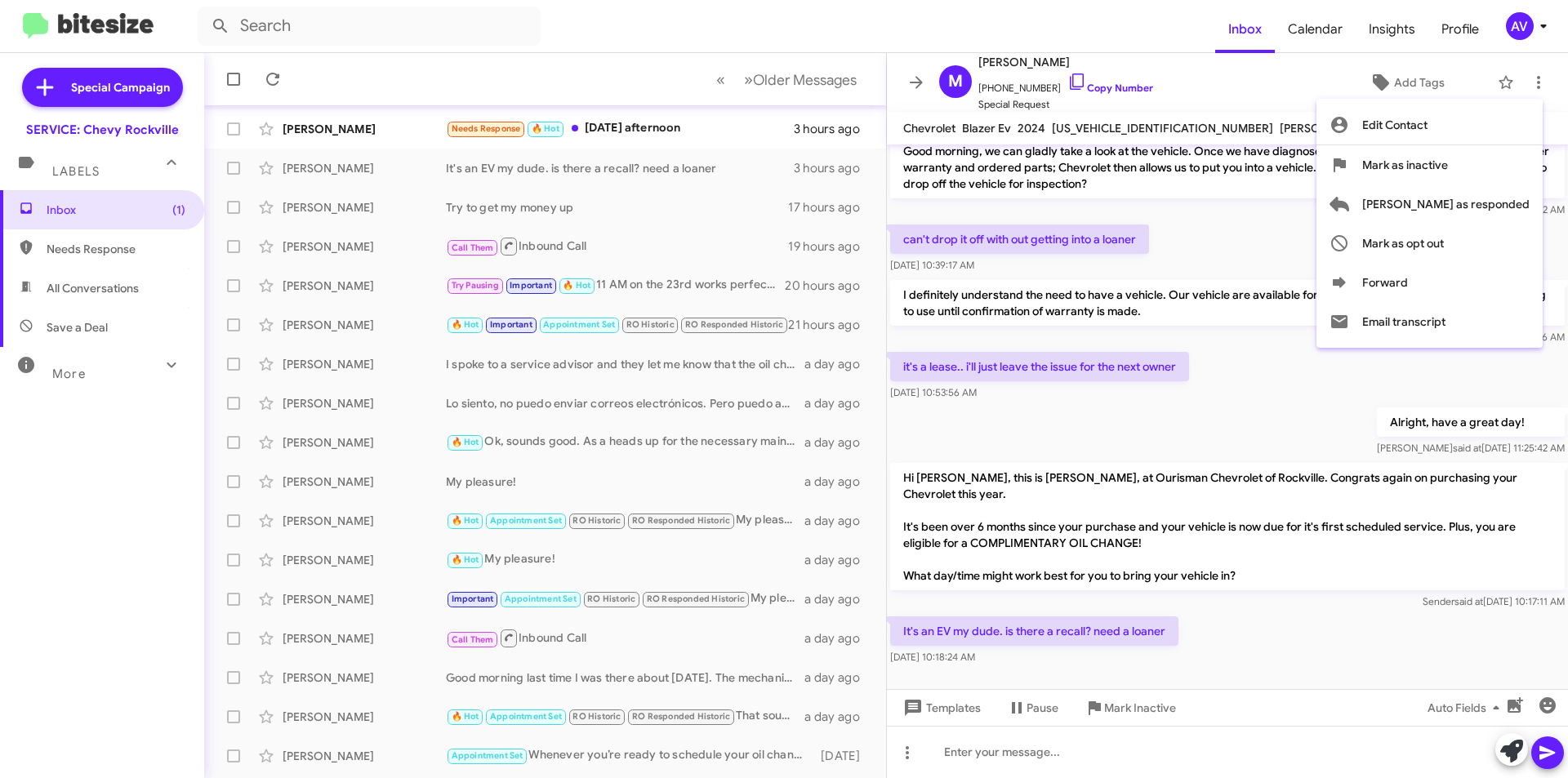
click at [789, 164] on div at bounding box center [784, 389] width 1568 height 778
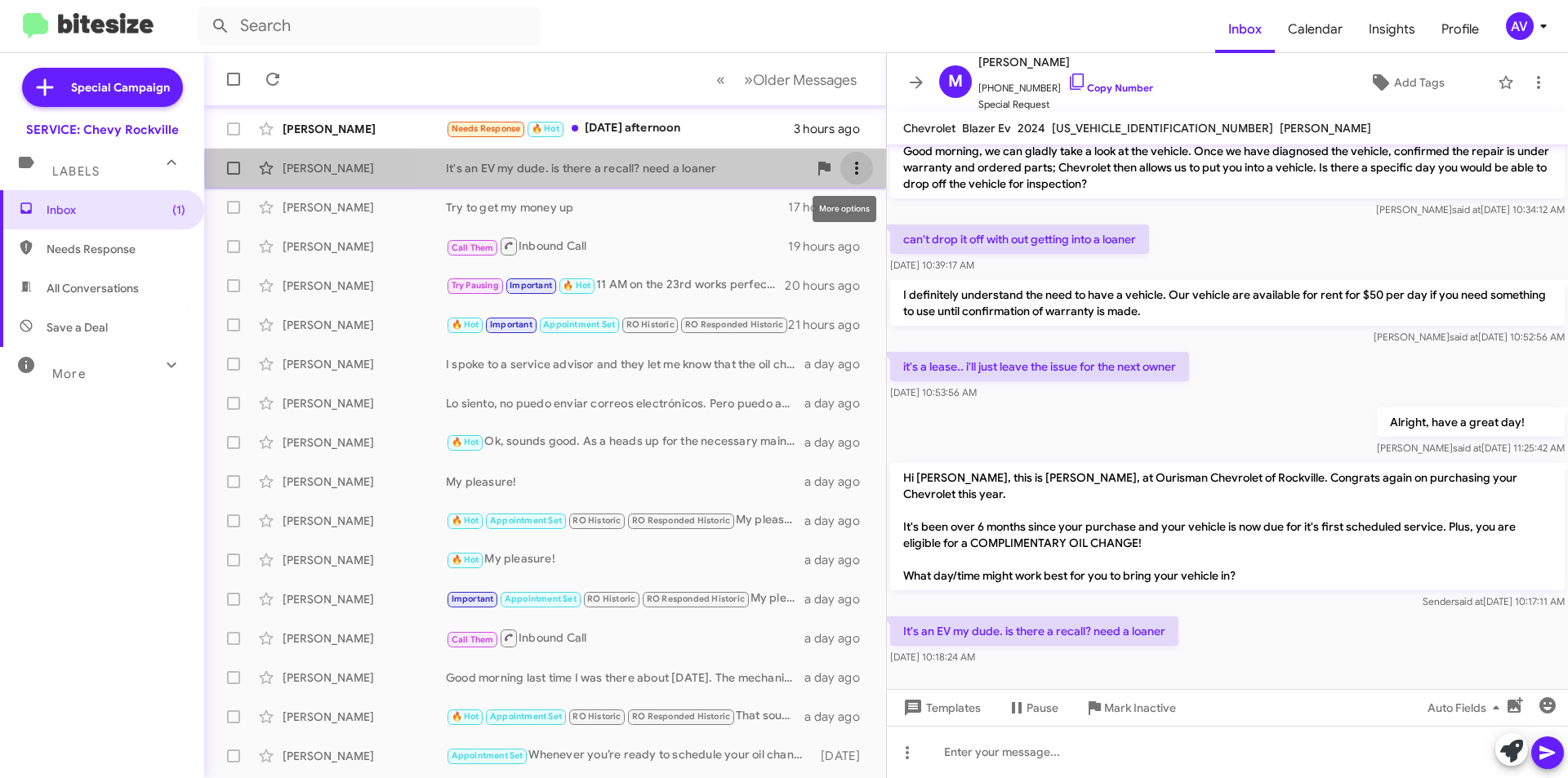
click at [847, 167] on icon at bounding box center [856, 167] width 20 height 20
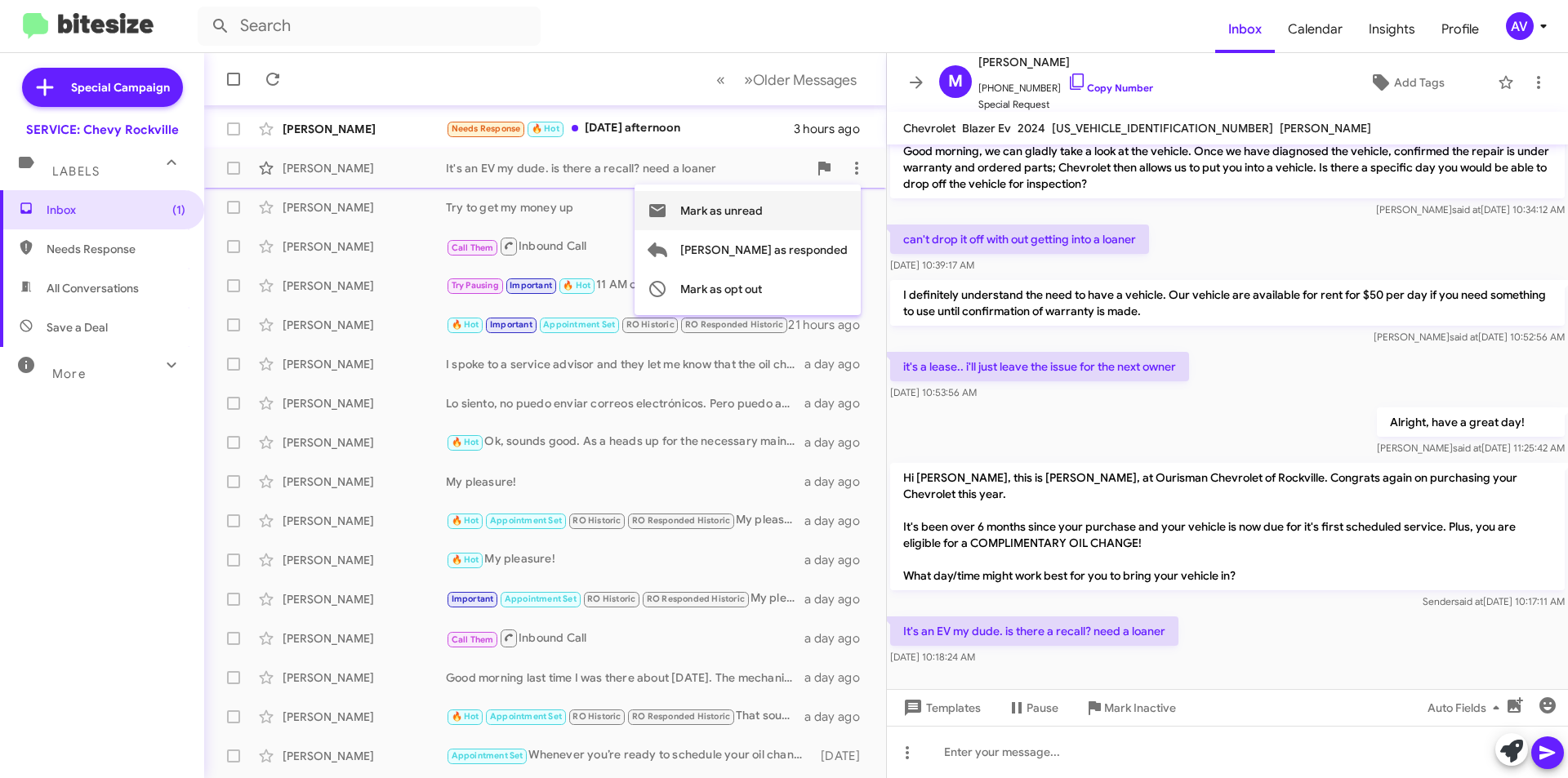
click at [763, 212] on span "Mark as unread" at bounding box center [721, 210] width 82 height 40
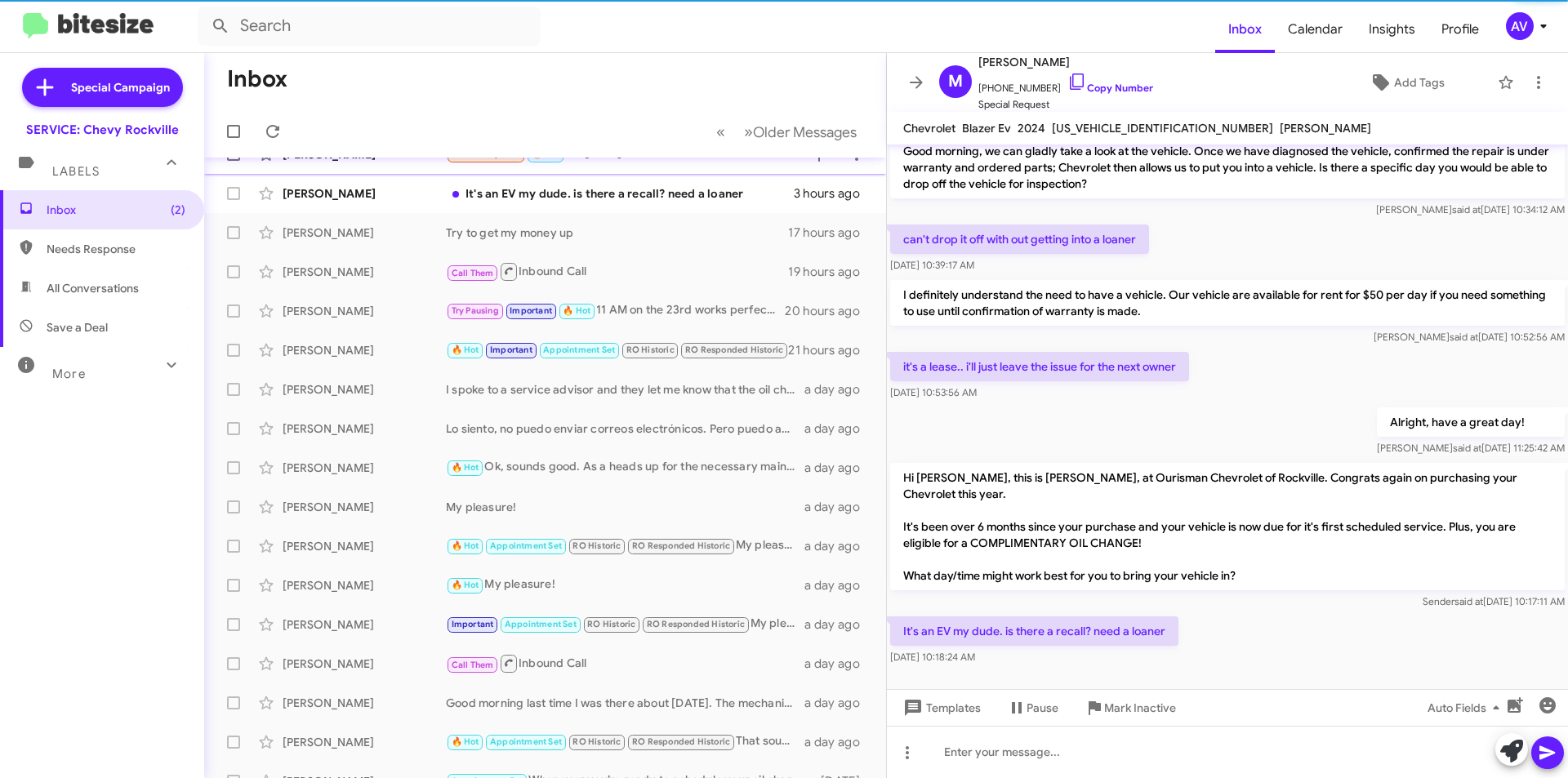
scroll to position [0, 0]
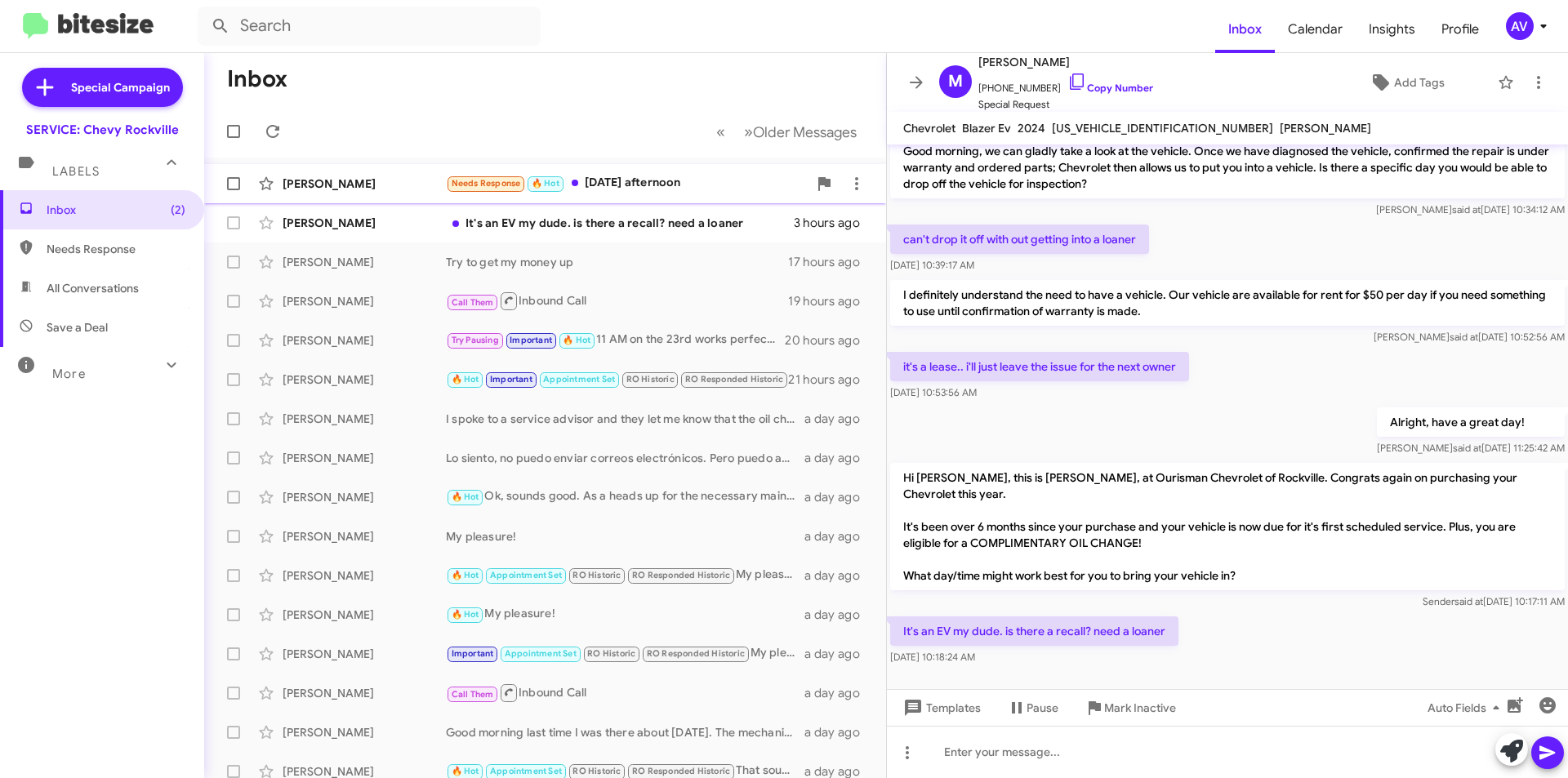
click at [710, 178] on div "Needs Response 🔥 Hot Thursday afternoon" at bounding box center [626, 184] width 362 height 19
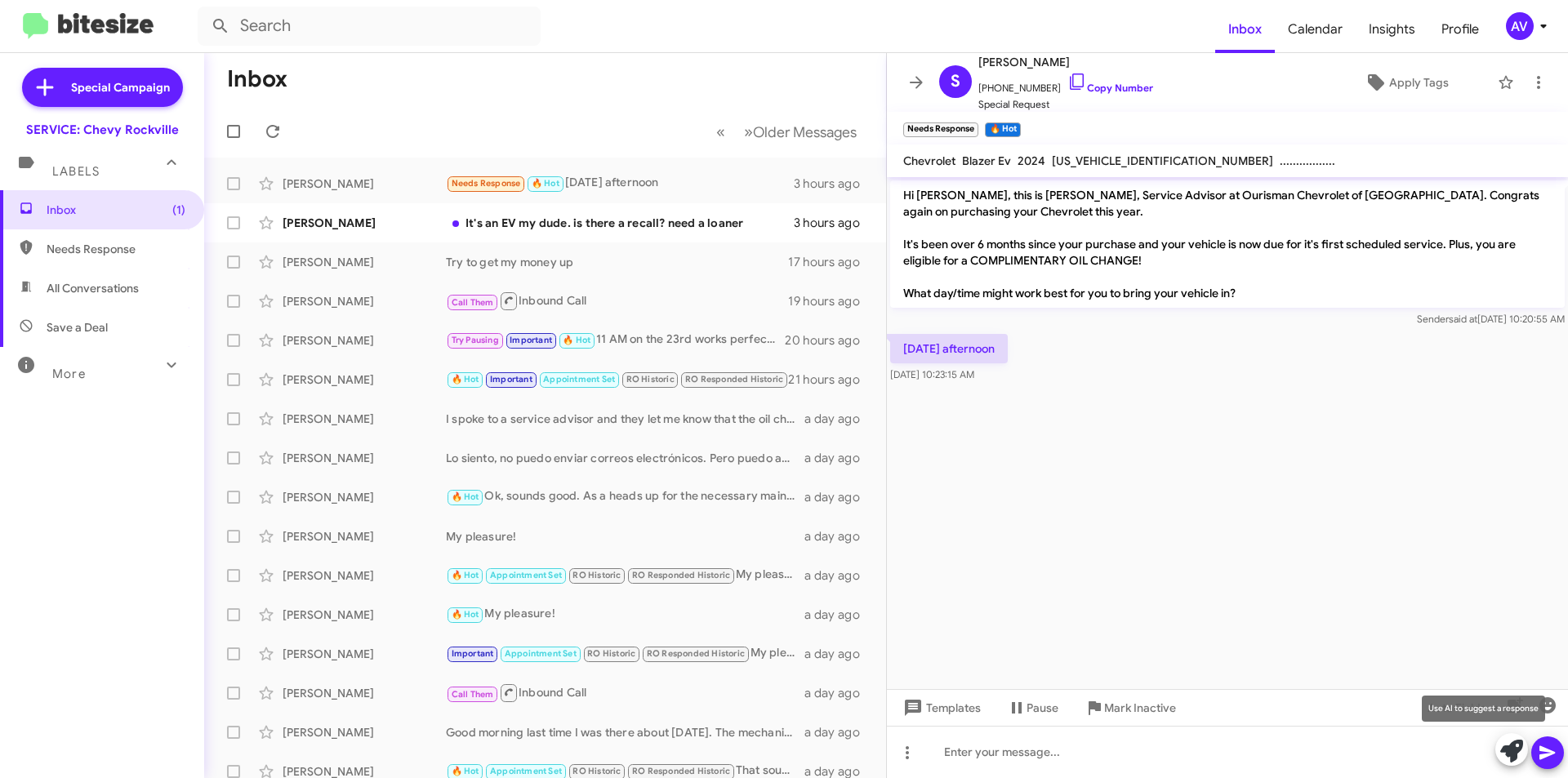
click at [1514, 751] on icon at bounding box center [1511, 751] width 23 height 23
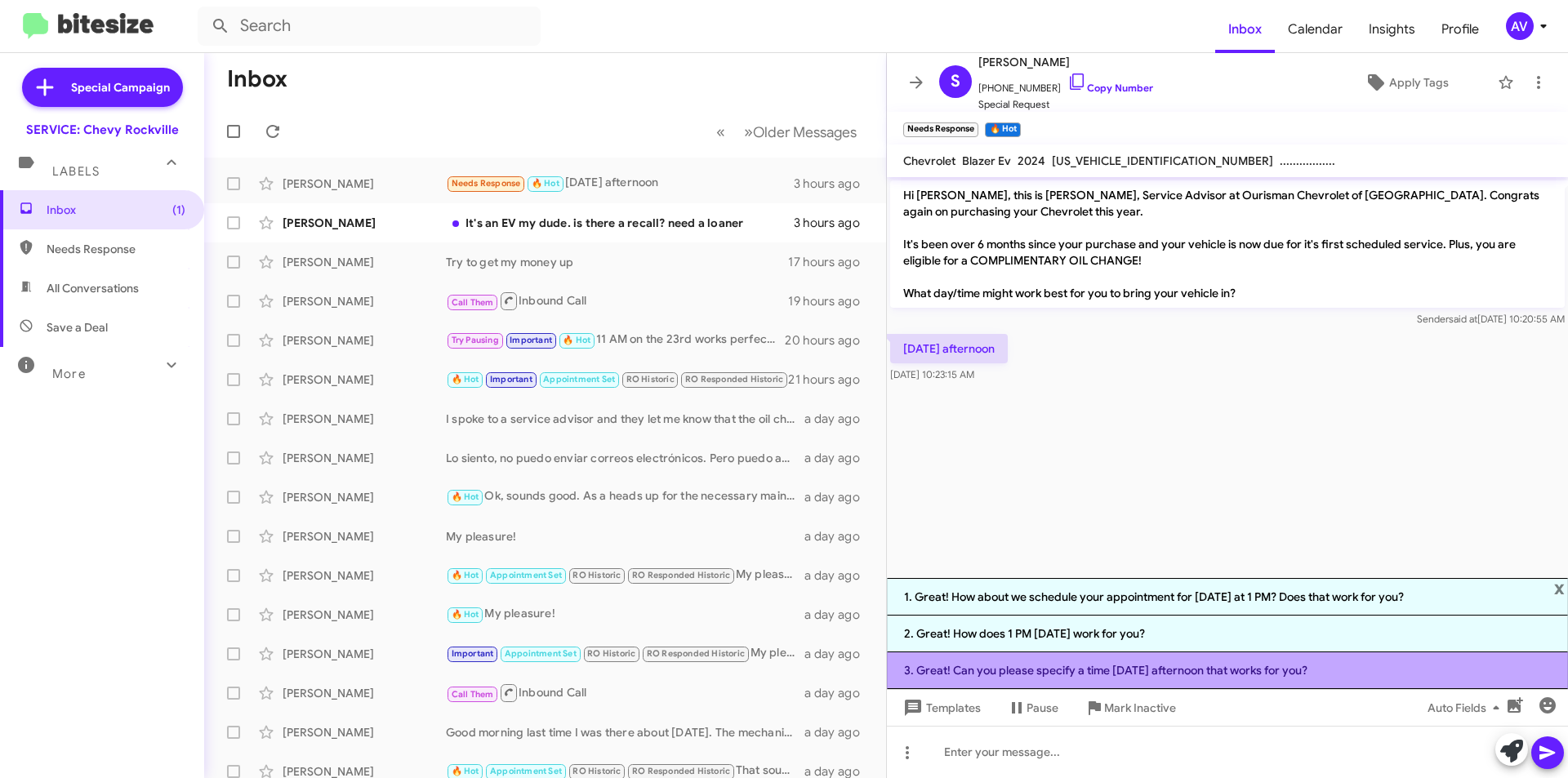
click at [1193, 684] on li "3. Great! Can you please specify a time on Thursday afternoon that works for yo…" at bounding box center [1227, 671] width 681 height 37
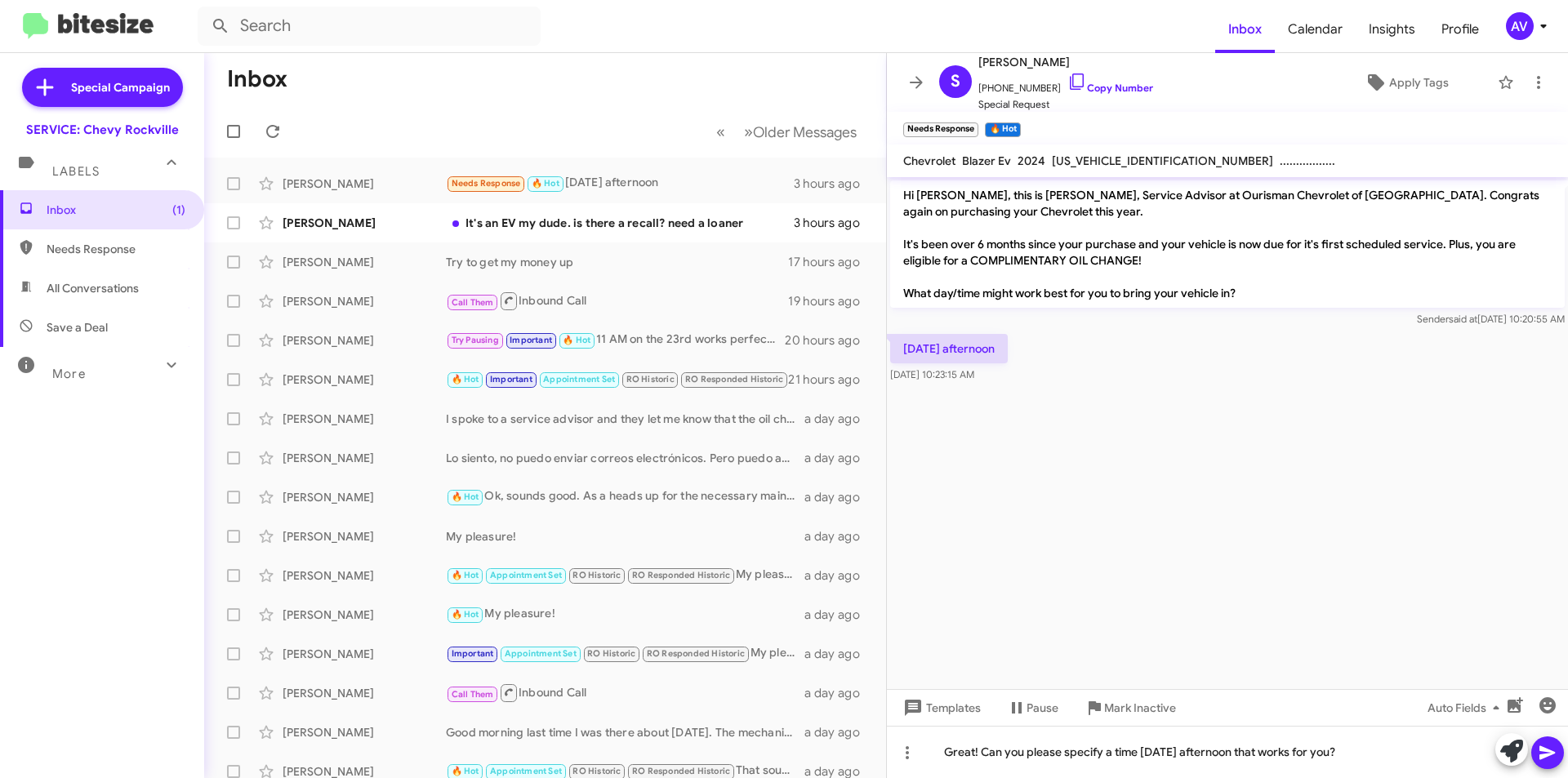
click at [1542, 760] on icon at bounding box center [1547, 752] width 20 height 20
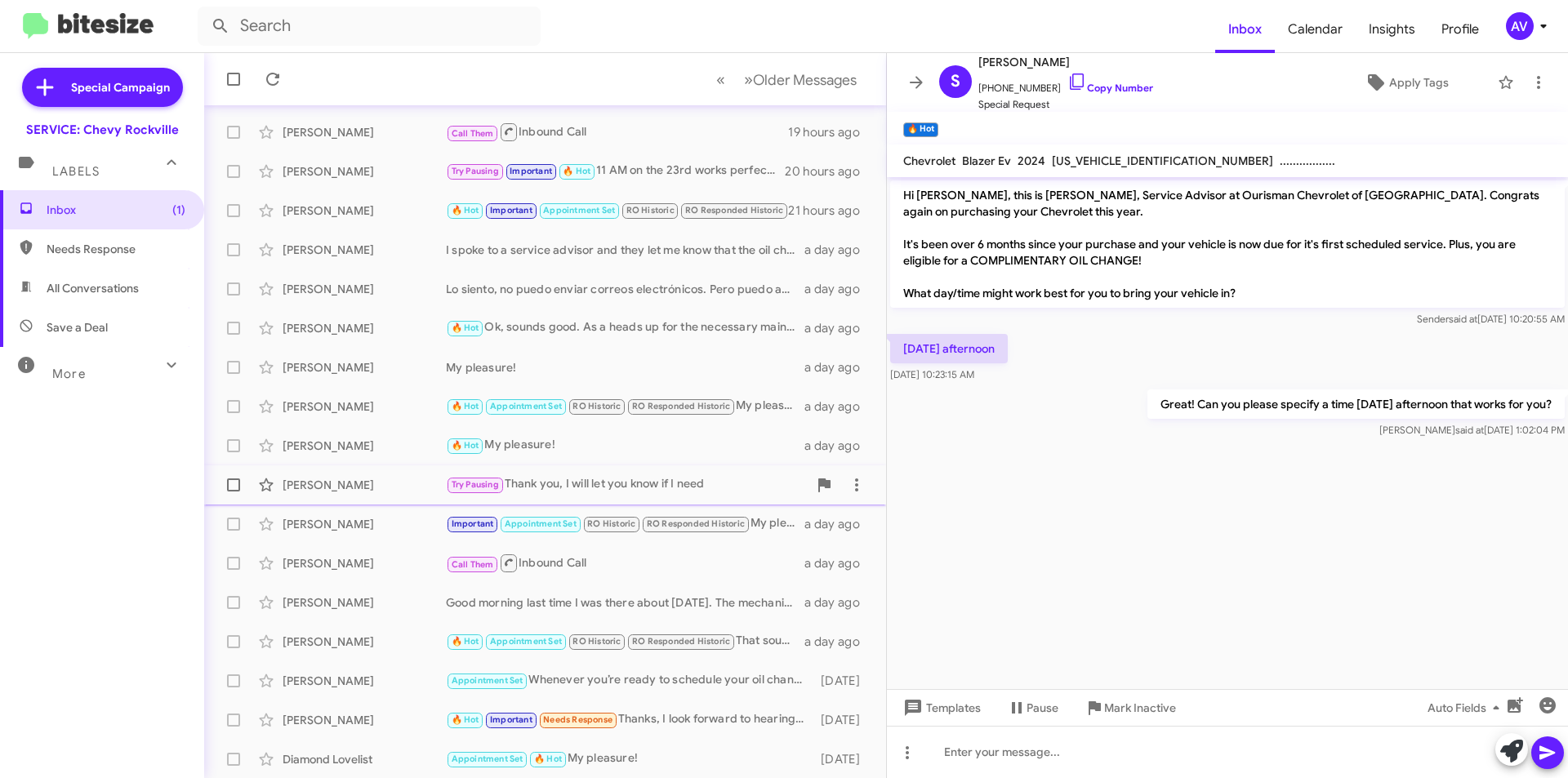
scroll to position [170, 0]
drag, startPoint x: 80, startPoint y: 556, endPoint x: 137, endPoint y: 528, distance: 63.5
click at [82, 556] on div "Inbox (1) Needs Response All Conversations Save a Deal More Important 🔥 Hot App…" at bounding box center [102, 424] width 204 height 467
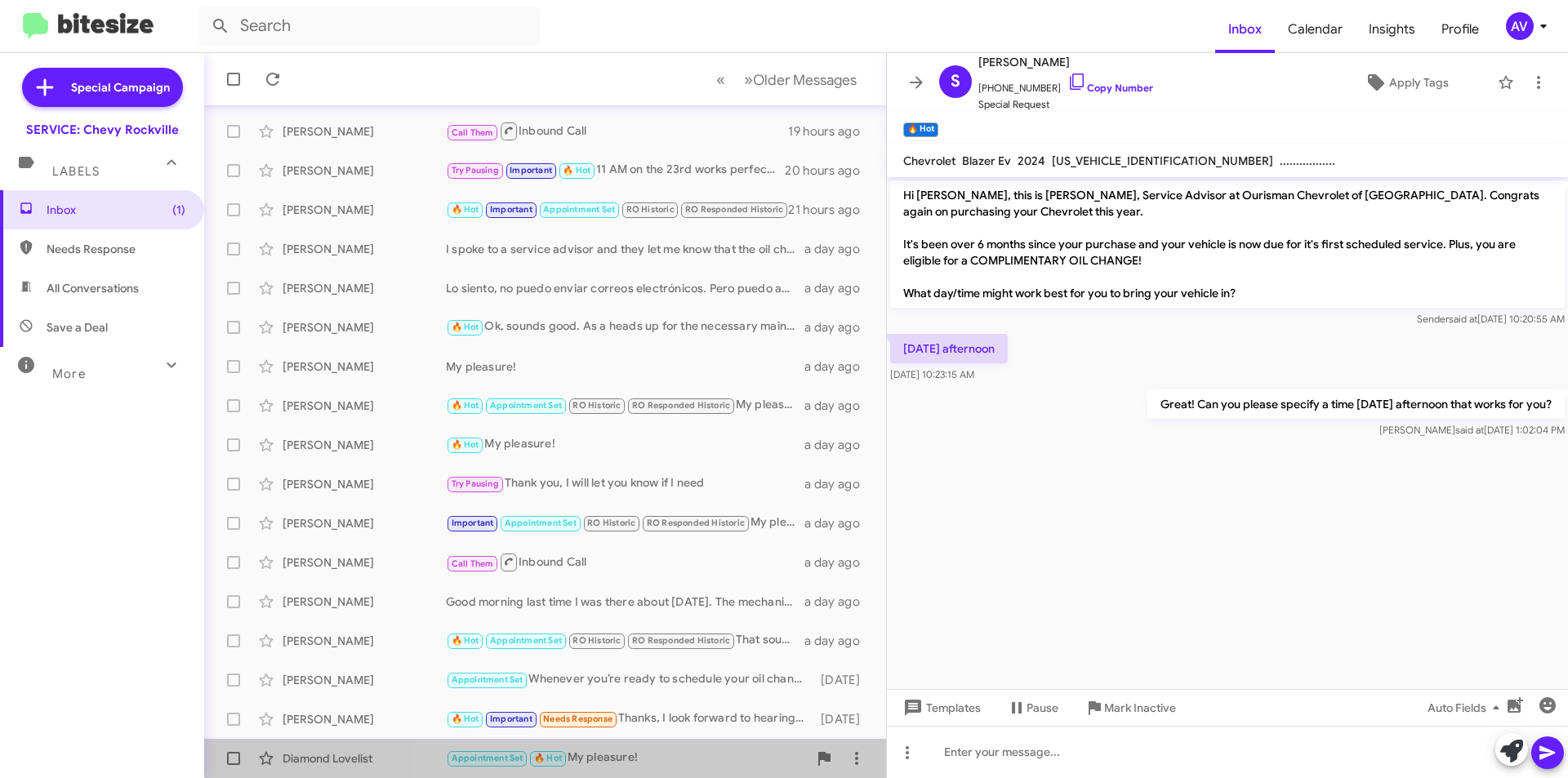
click at [681, 753] on div "Appointment Set 🔥 Hot My pleasure!" at bounding box center [626, 758] width 362 height 19
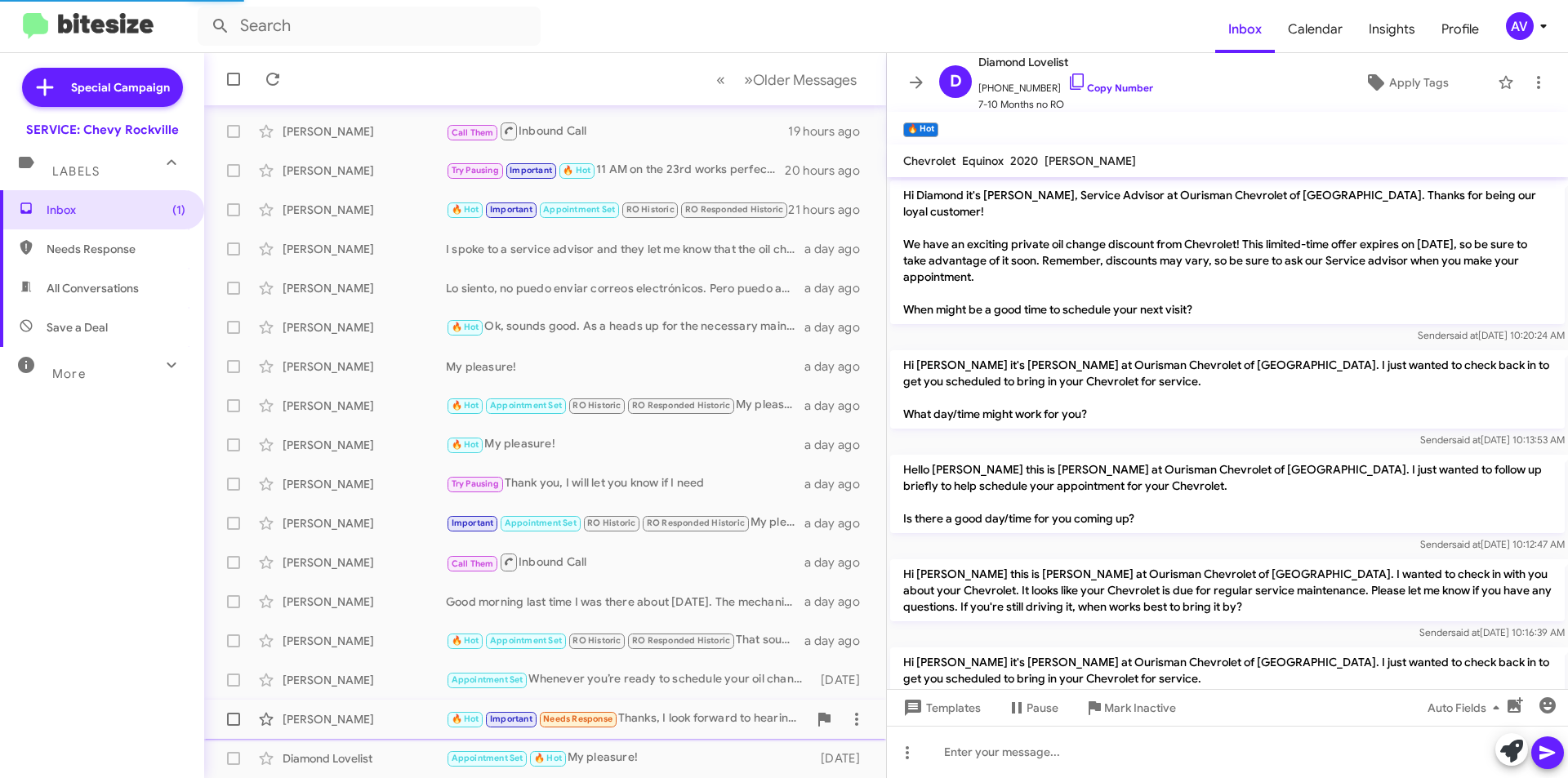
scroll to position [574, 0]
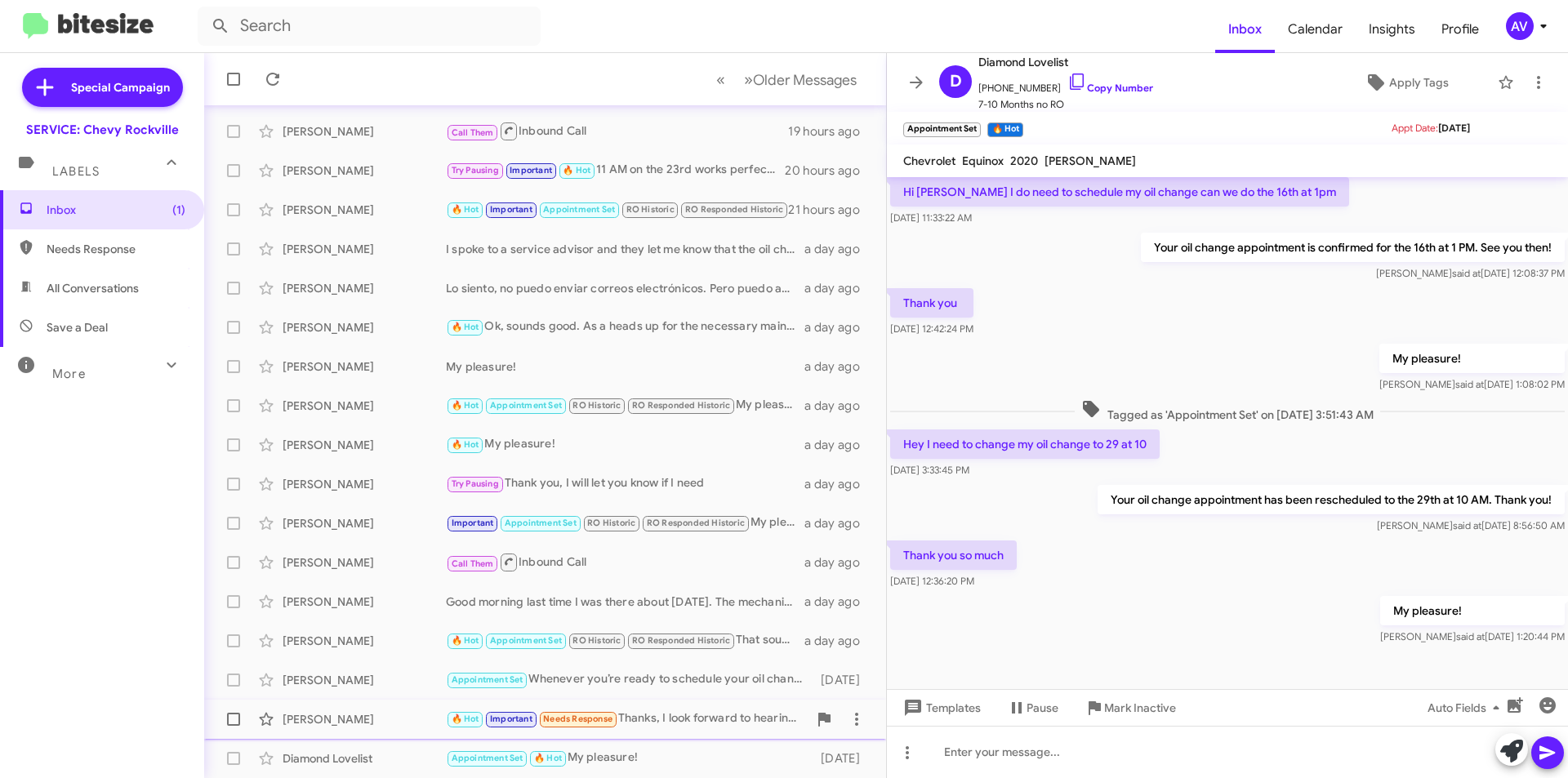
click at [677, 705] on div "[PERSON_NAME] 🔥 Hot Important Needs Response Thanks, I look forward to hearing …" at bounding box center [545, 720] width 656 height 33
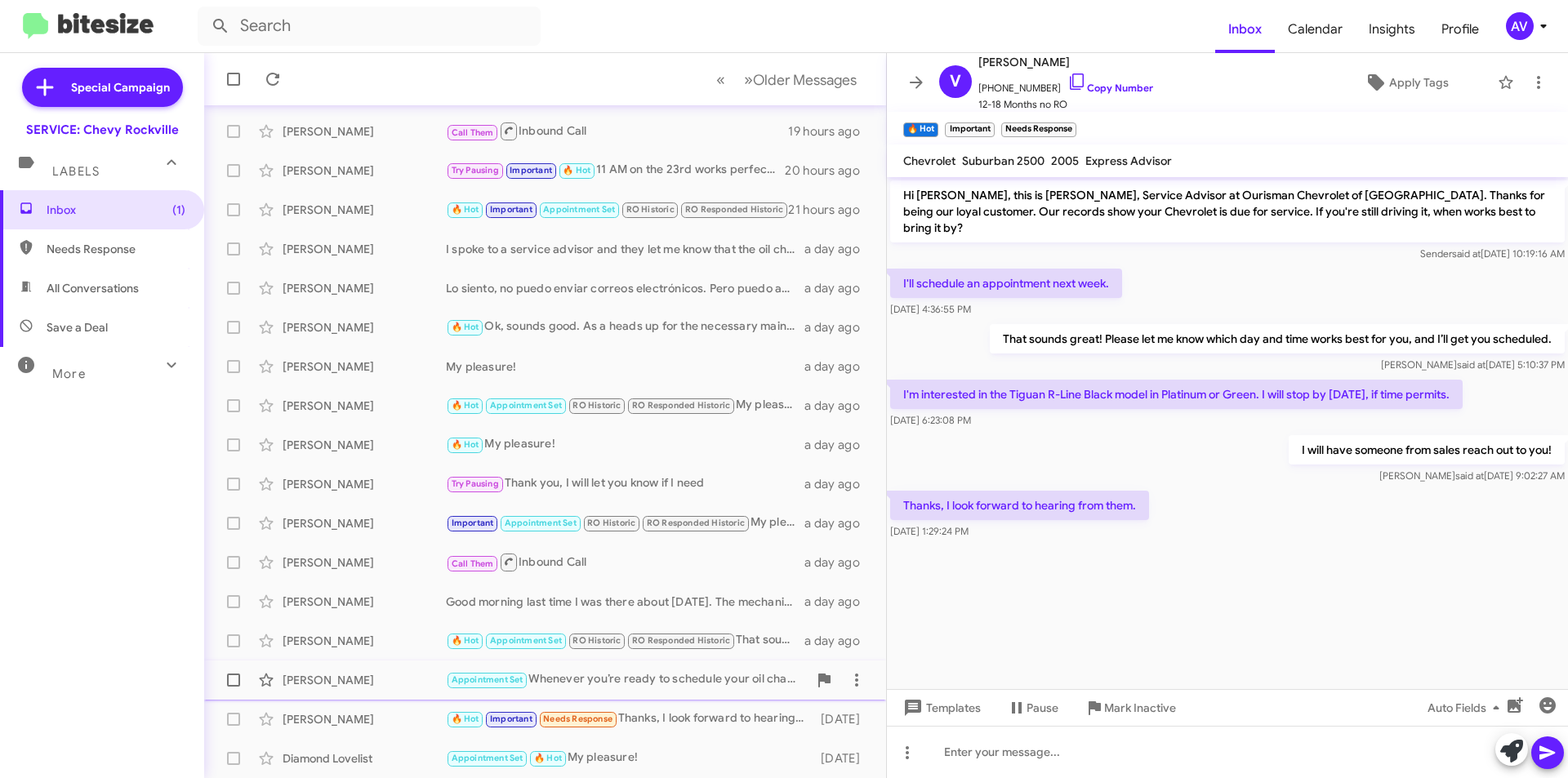
click at [590, 669] on div "[PERSON_NAME] Appointment Set Whenever you’re ready to schedule your oil change…" at bounding box center [545, 680] width 656 height 33
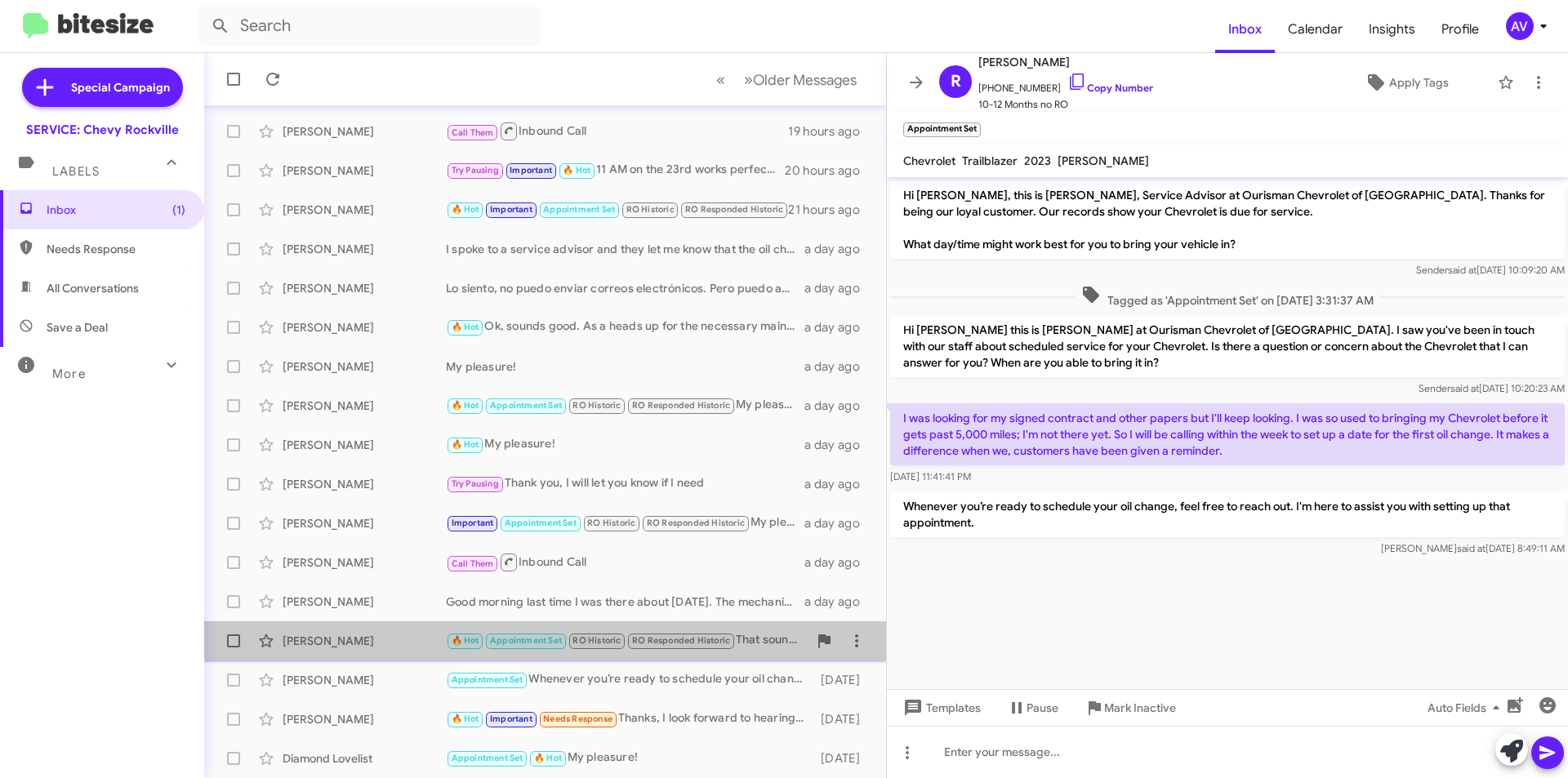
click at [754, 629] on div "[PERSON_NAME] 🔥 Hot Appointment Set RO Historic RO Responded Historic That soun…" at bounding box center [545, 641] width 656 height 33
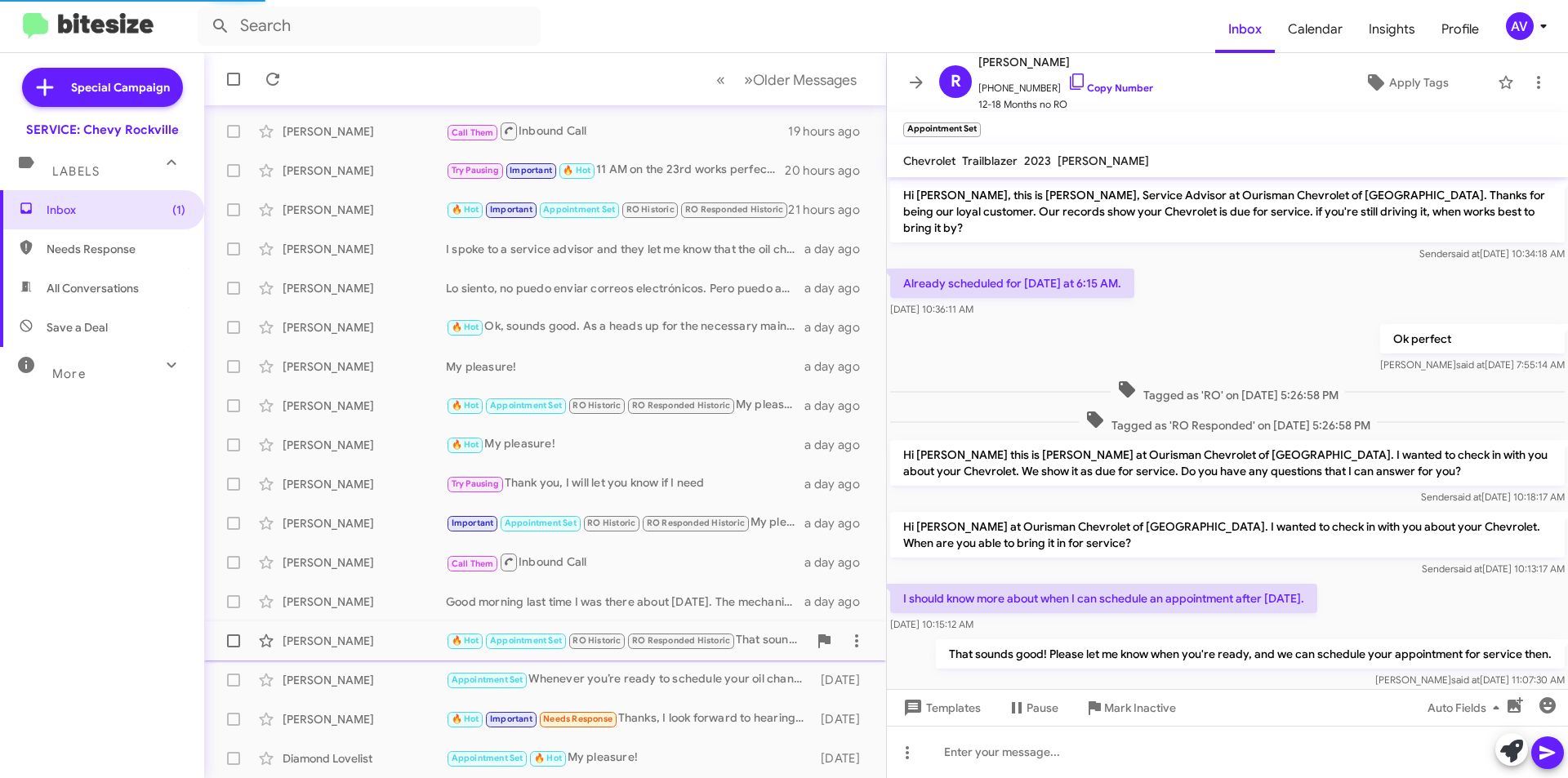
scroll to position [457, 0]
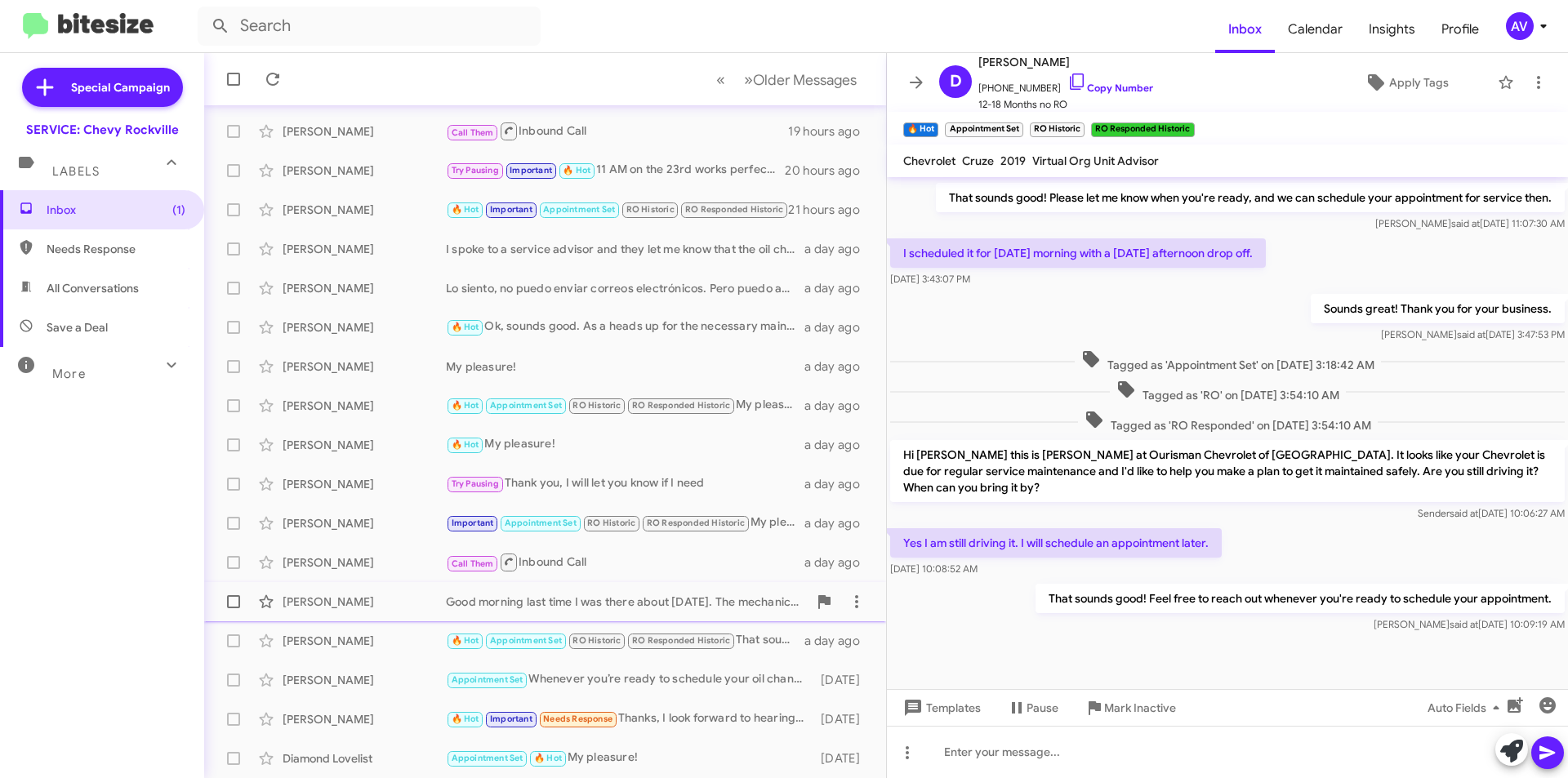
click at [539, 607] on div "Good morning last time I was there about [DATE]. The mechanic was going to send…" at bounding box center [626, 601] width 362 height 16
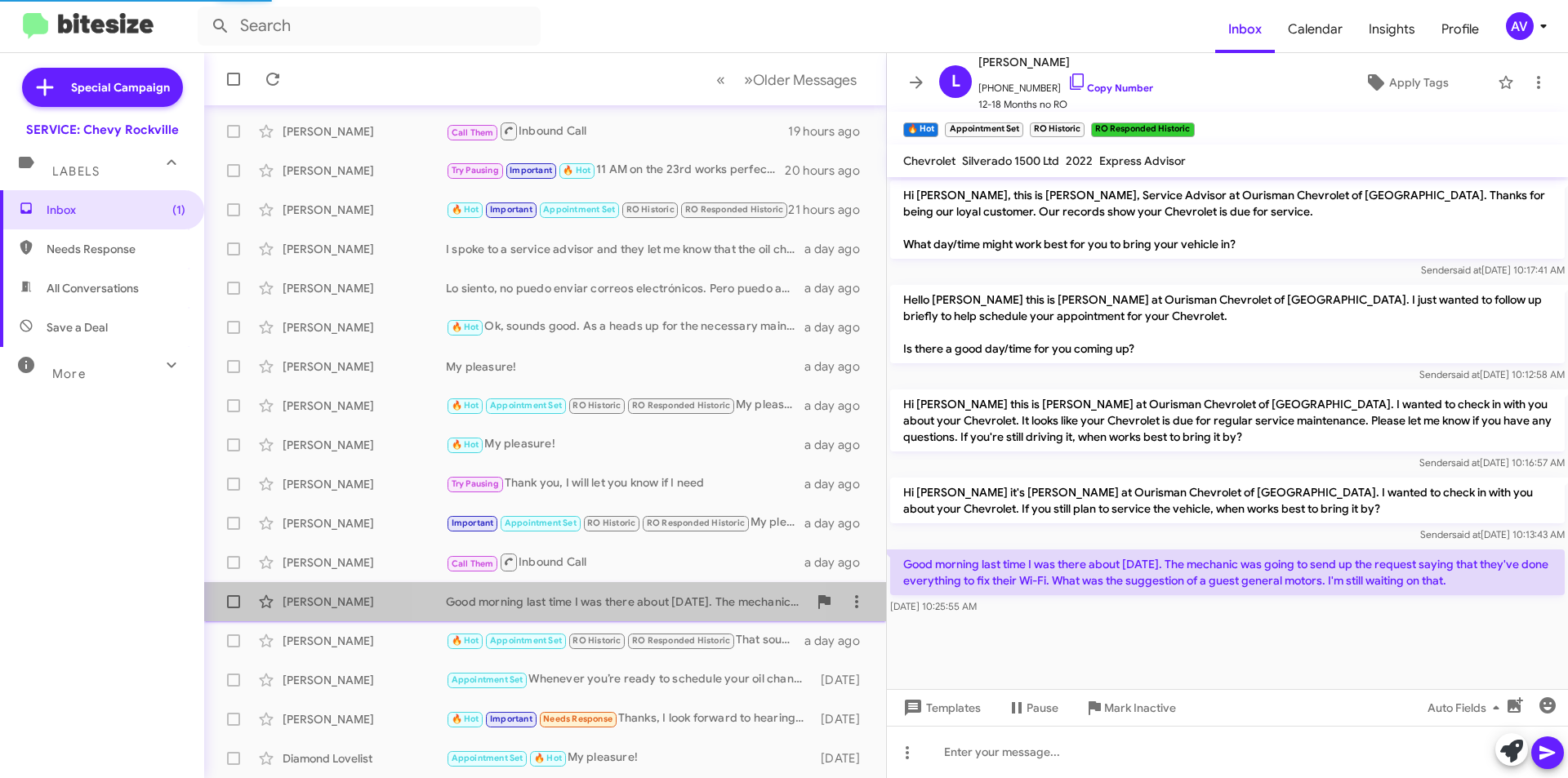
click at [545, 601] on div "Good morning last time I was there about [DATE]. The mechanic was going to send…" at bounding box center [626, 601] width 362 height 16
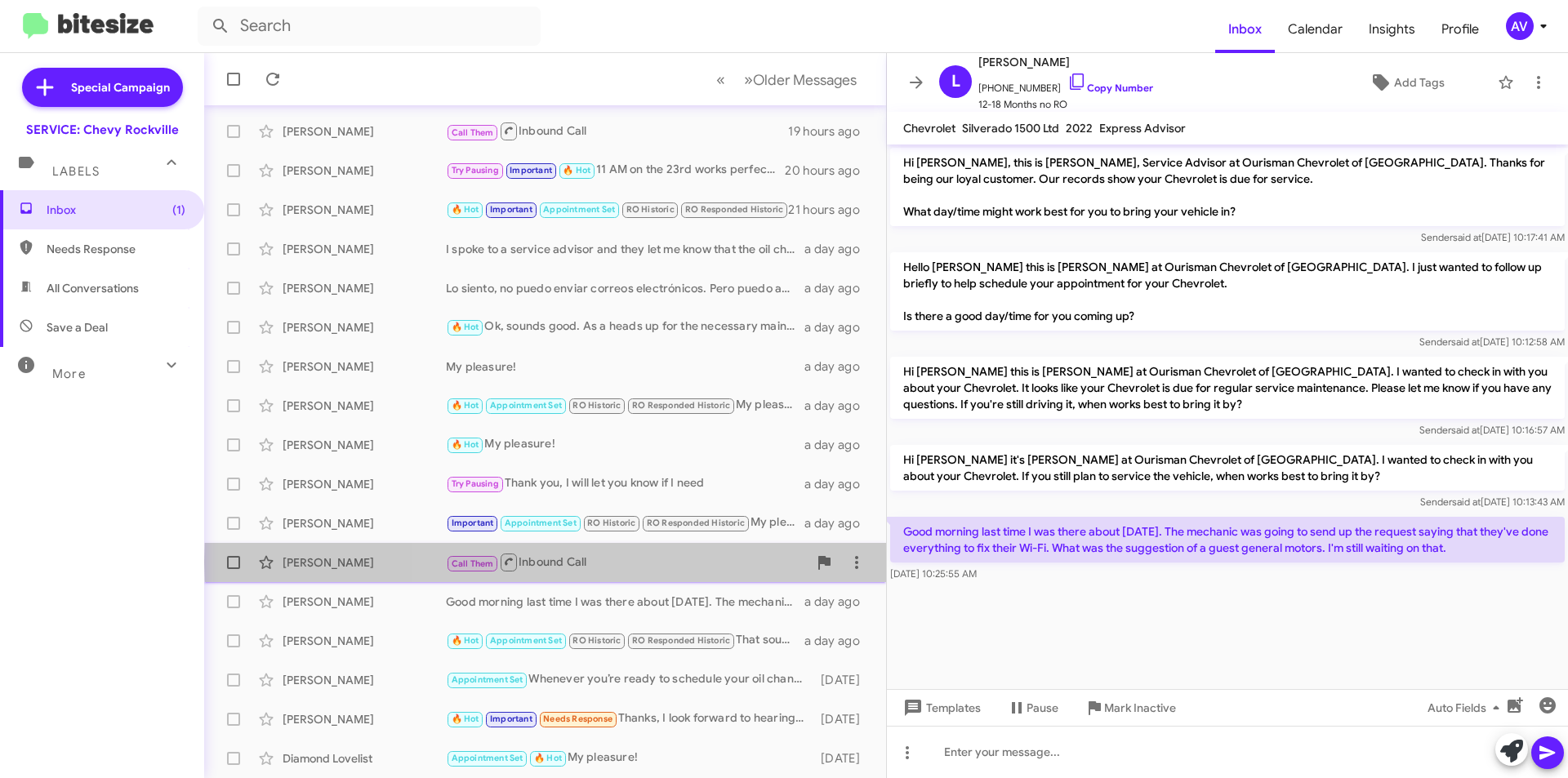
click at [706, 562] on div "Call Them Inbound Call" at bounding box center [626, 562] width 362 height 21
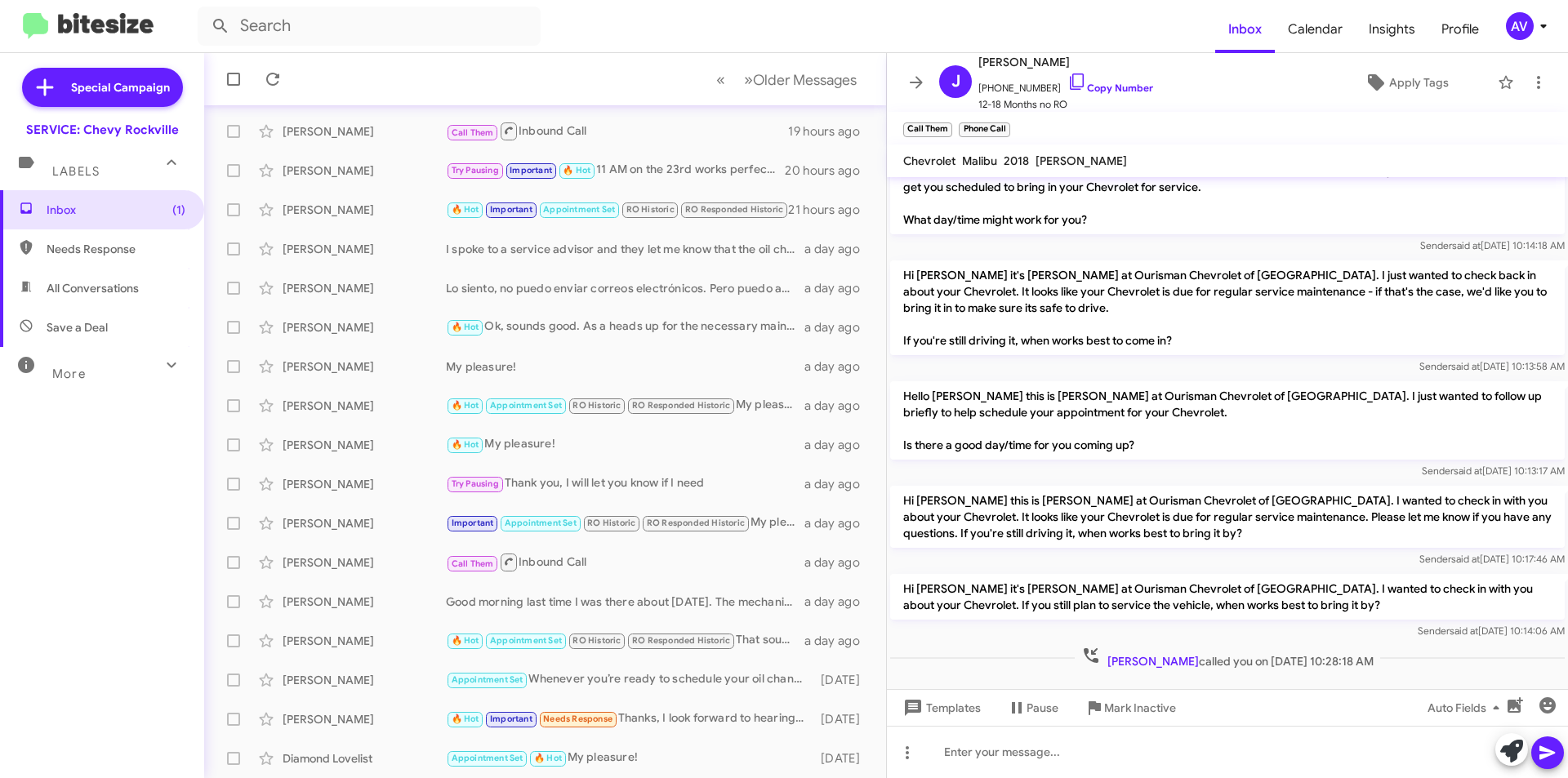
scroll to position [141, 0]
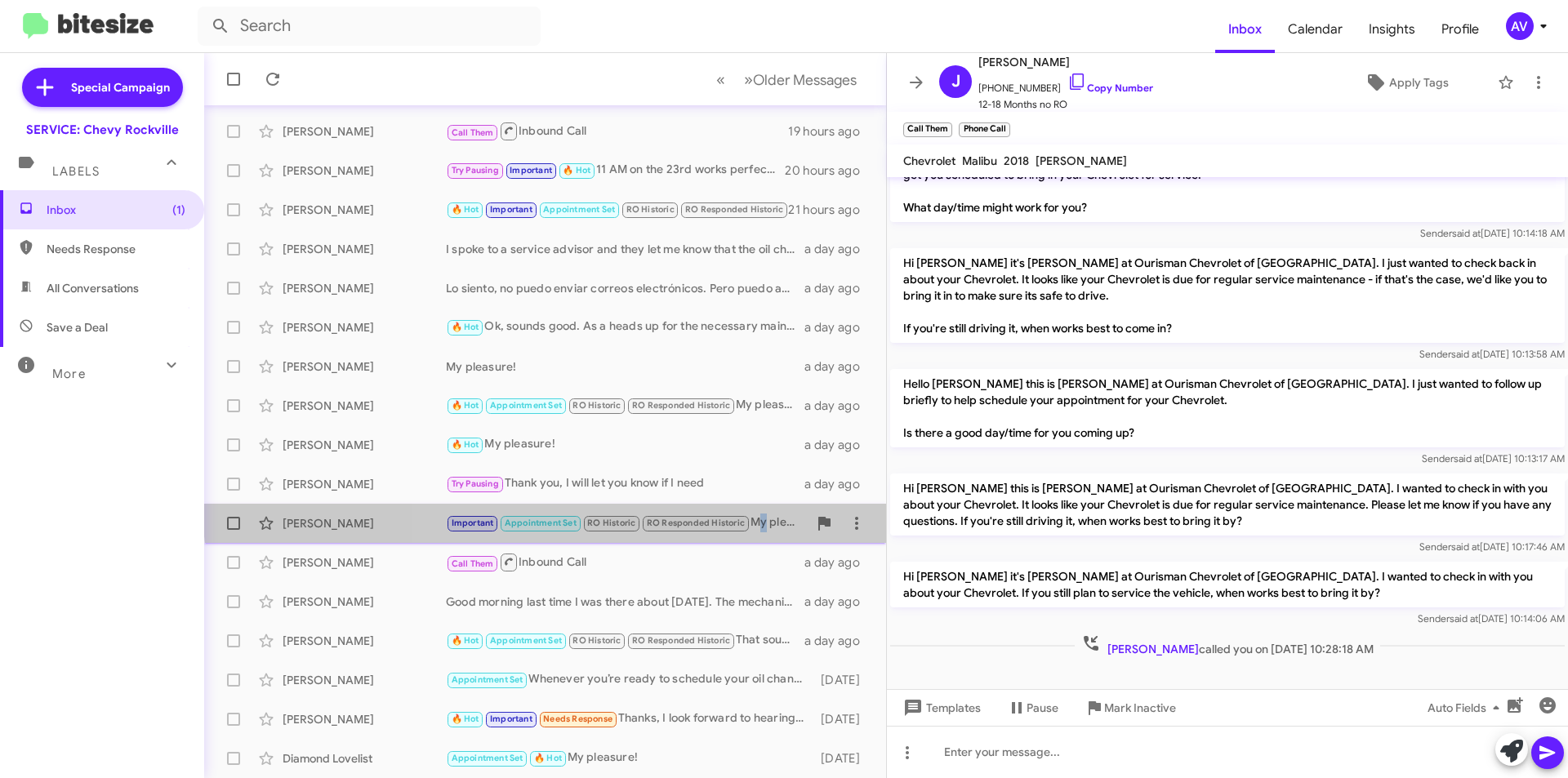
click at [760, 507] on div "[PERSON_NAME] Important Appointment Set RO Historic RO Responded Historic My pl…" at bounding box center [545, 523] width 656 height 33
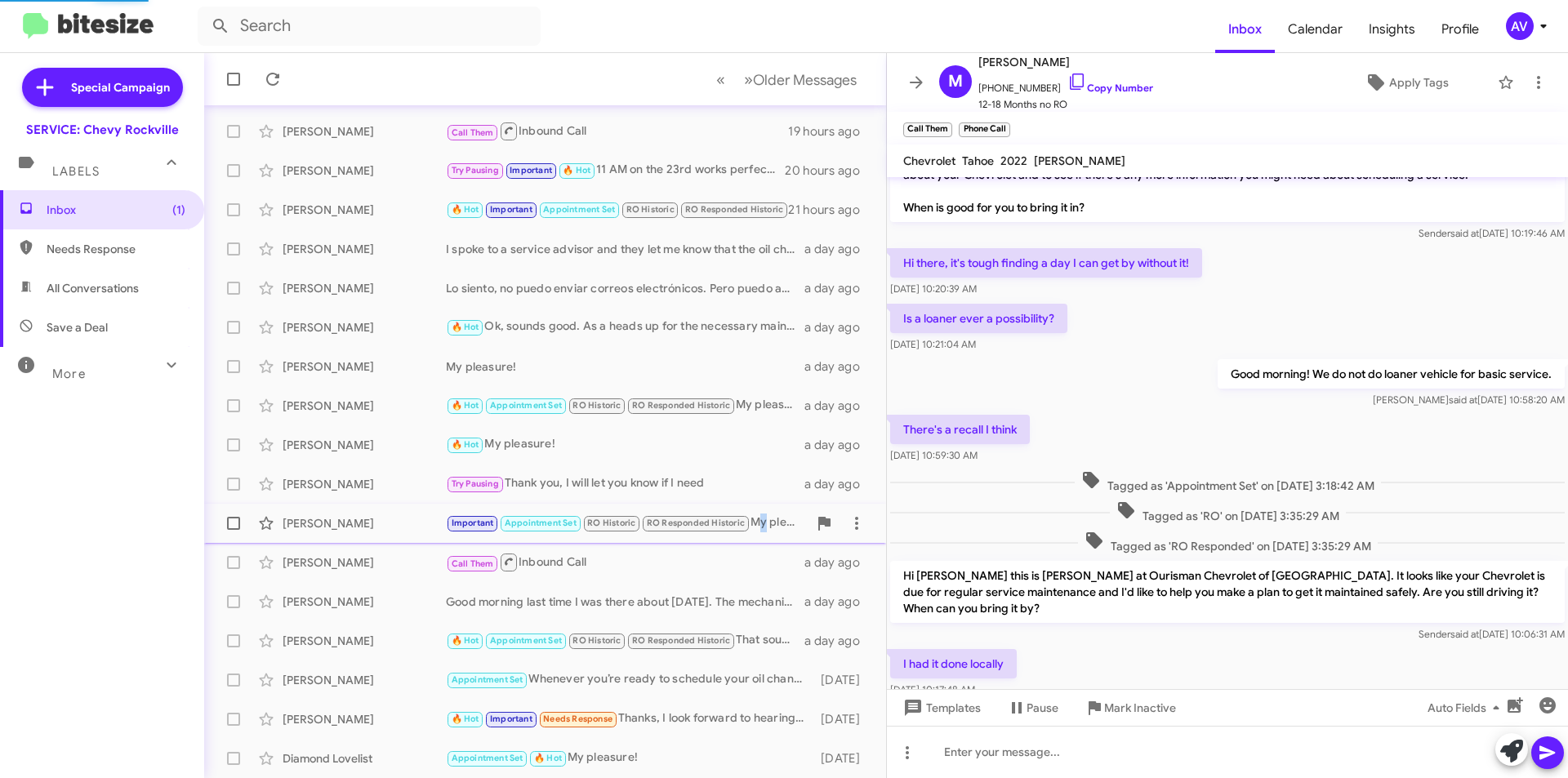
scroll to position [393, 0]
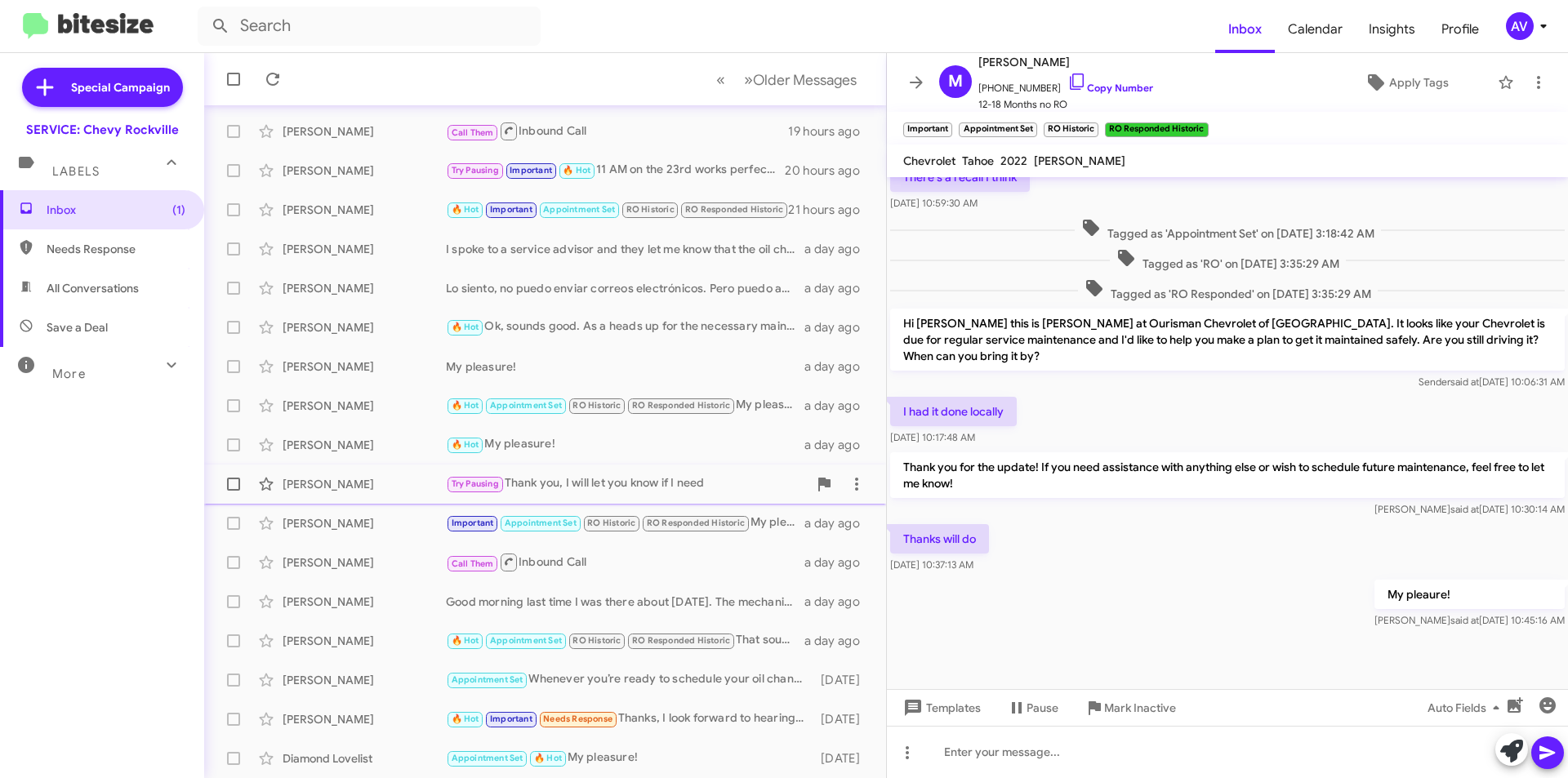
click at [645, 486] on div "Try Pausing Thank you, I will let you know if I need" at bounding box center [626, 483] width 362 height 19
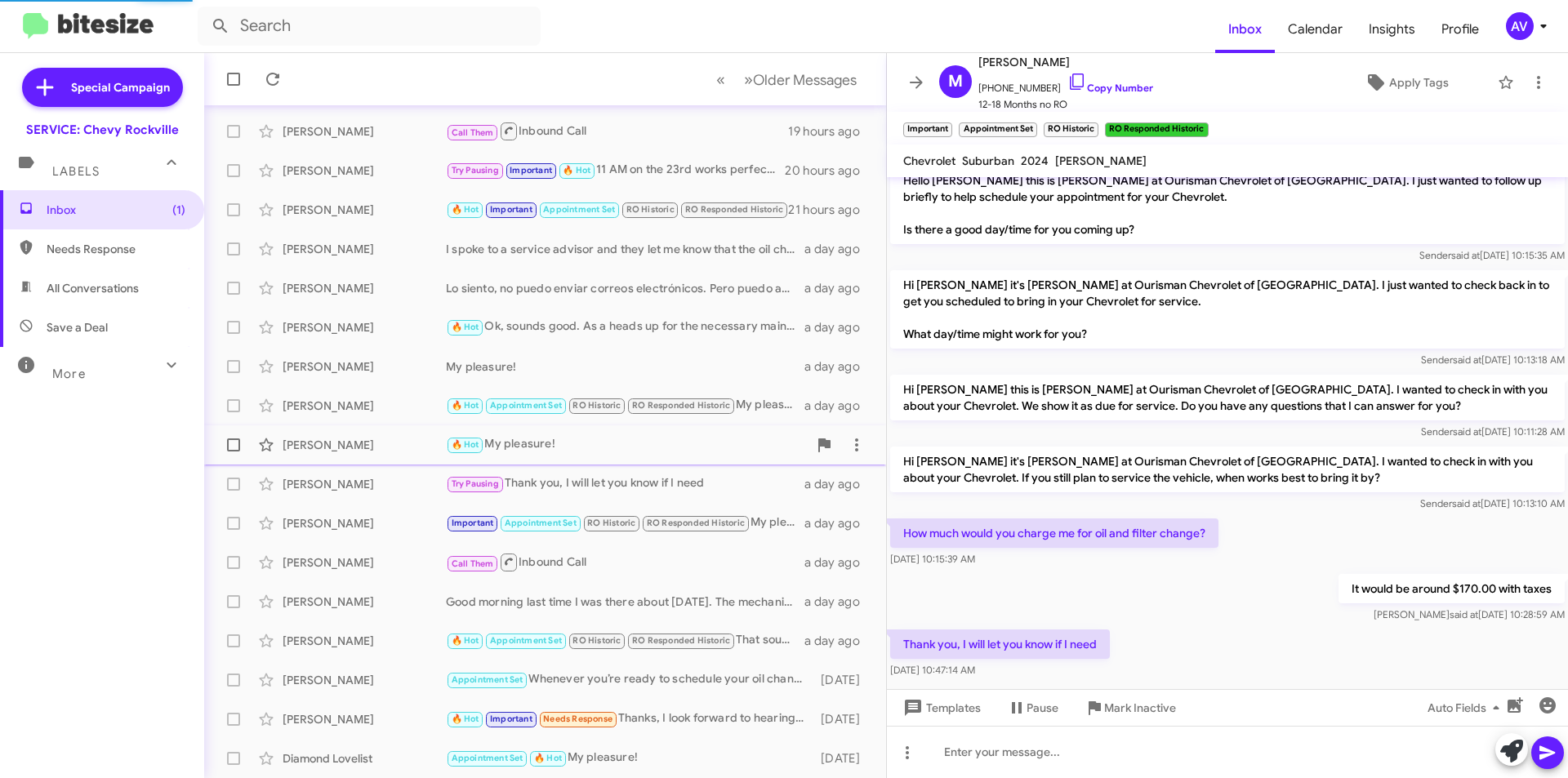
scroll to position [427, 0]
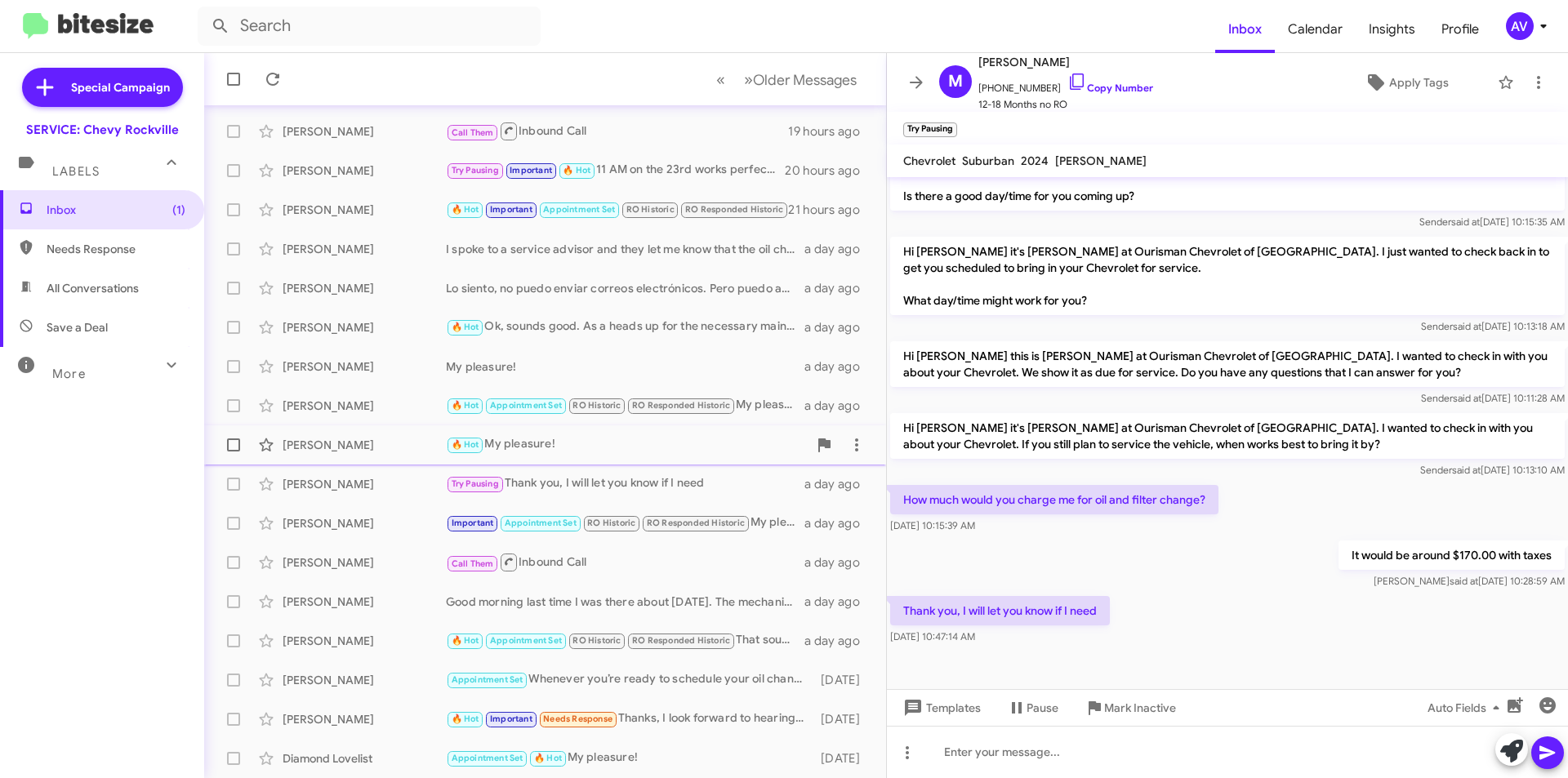
click at [615, 435] on div "[PERSON_NAME] 🔥 Hot My pleasure! a day ago" at bounding box center [545, 445] width 656 height 33
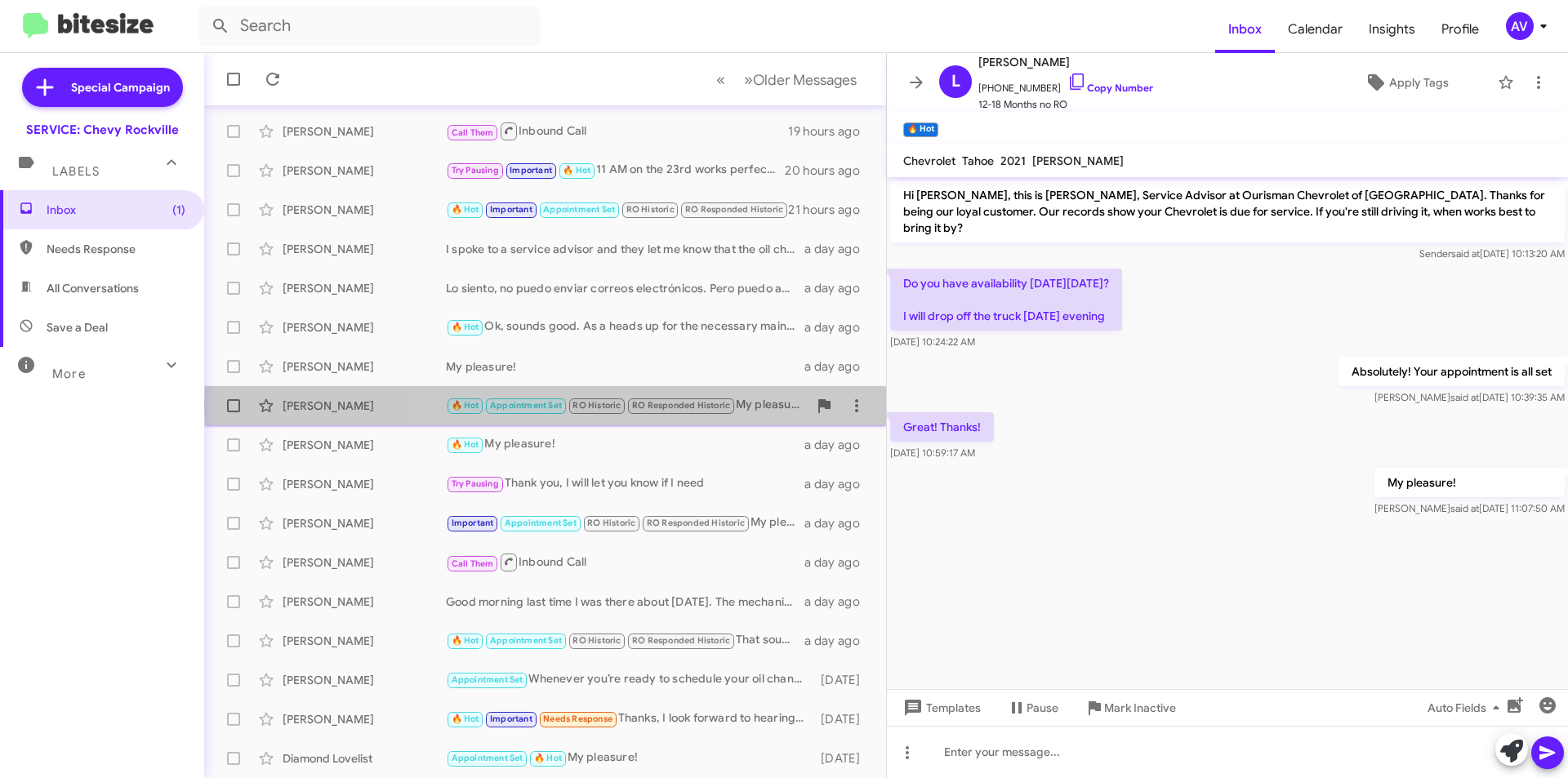
click at [747, 406] on div "🔥 Hot Appointment Set RO Historic RO Responded Historic My pleasure!" at bounding box center [626, 405] width 362 height 19
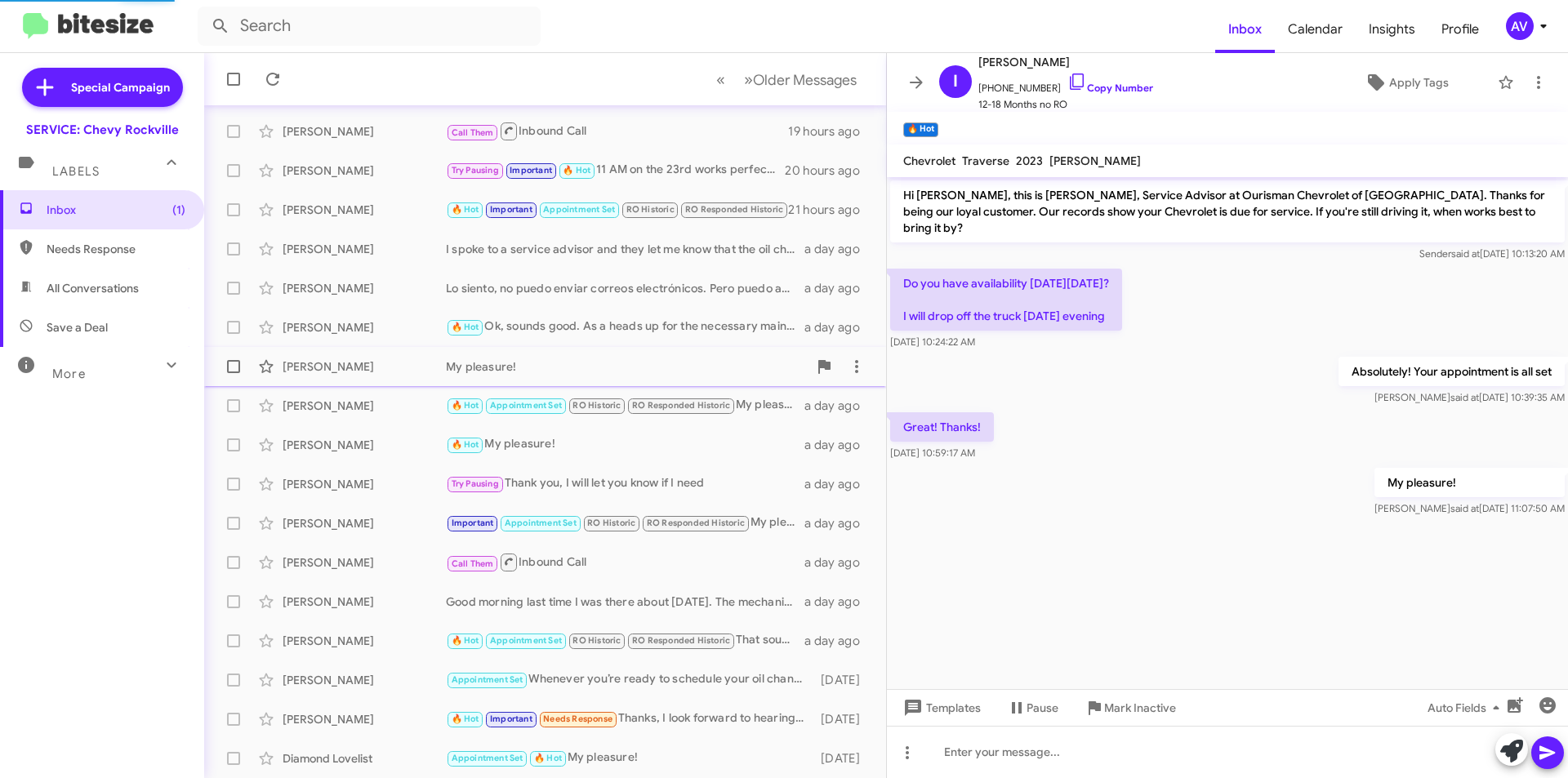
scroll to position [670, 0]
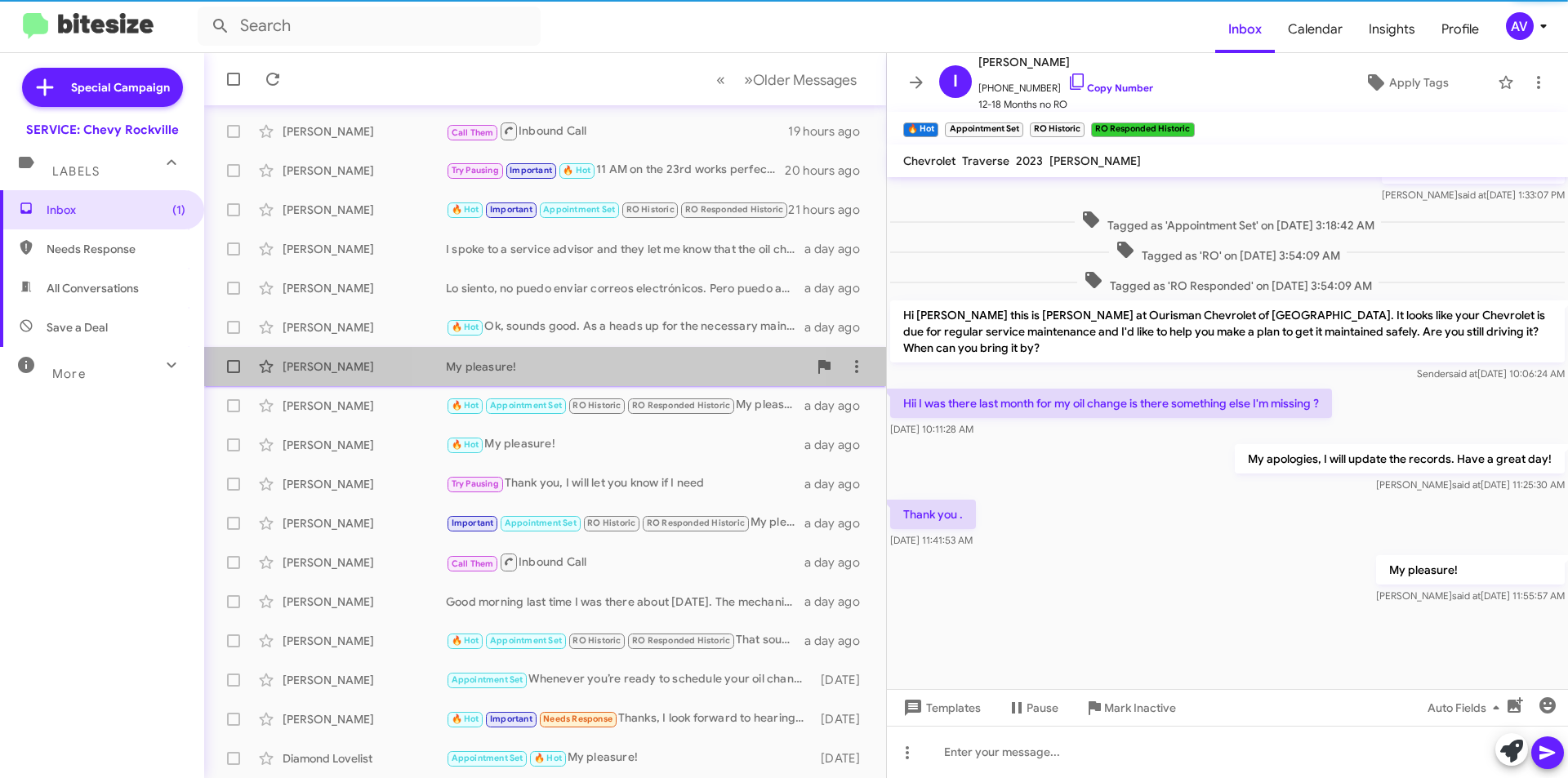
click at [572, 363] on div "My pleasure!" at bounding box center [626, 366] width 362 height 16
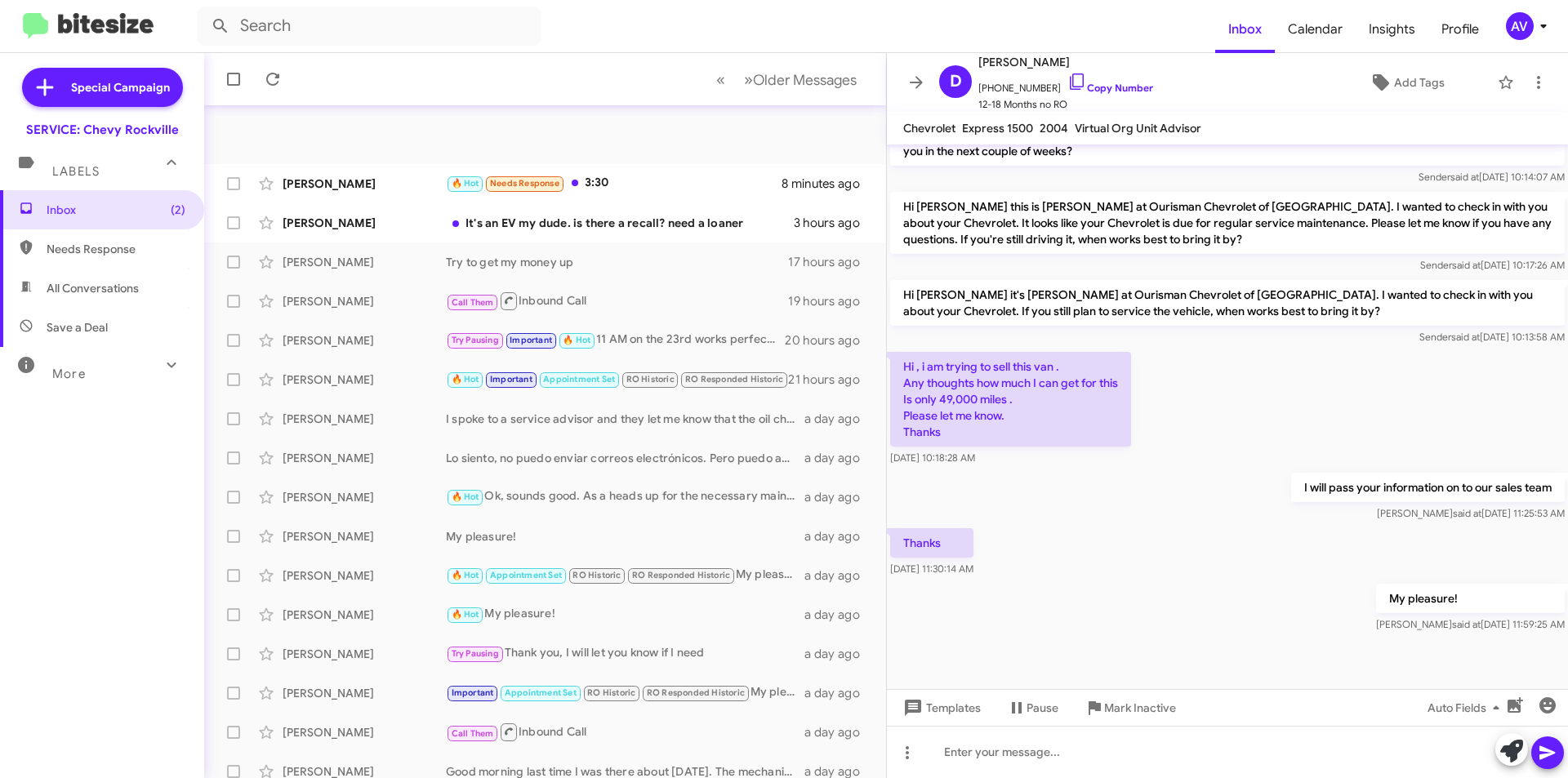
scroll to position [170, 0]
